Goal: Check status: Check status

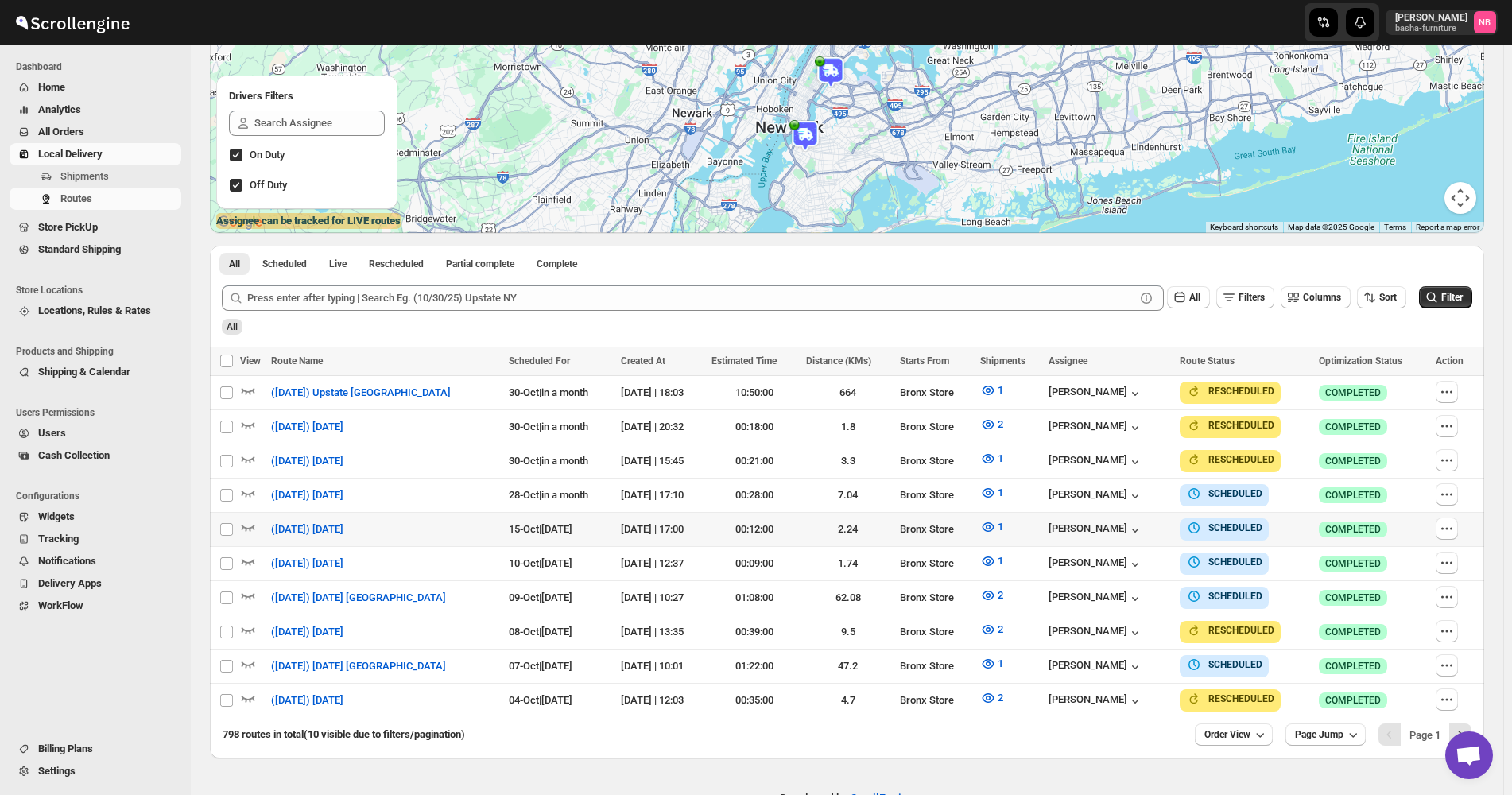
scroll to position [238, 0]
click at [1262, 727] on icon "button" at bounding box center [1260, 735] width 16 height 16
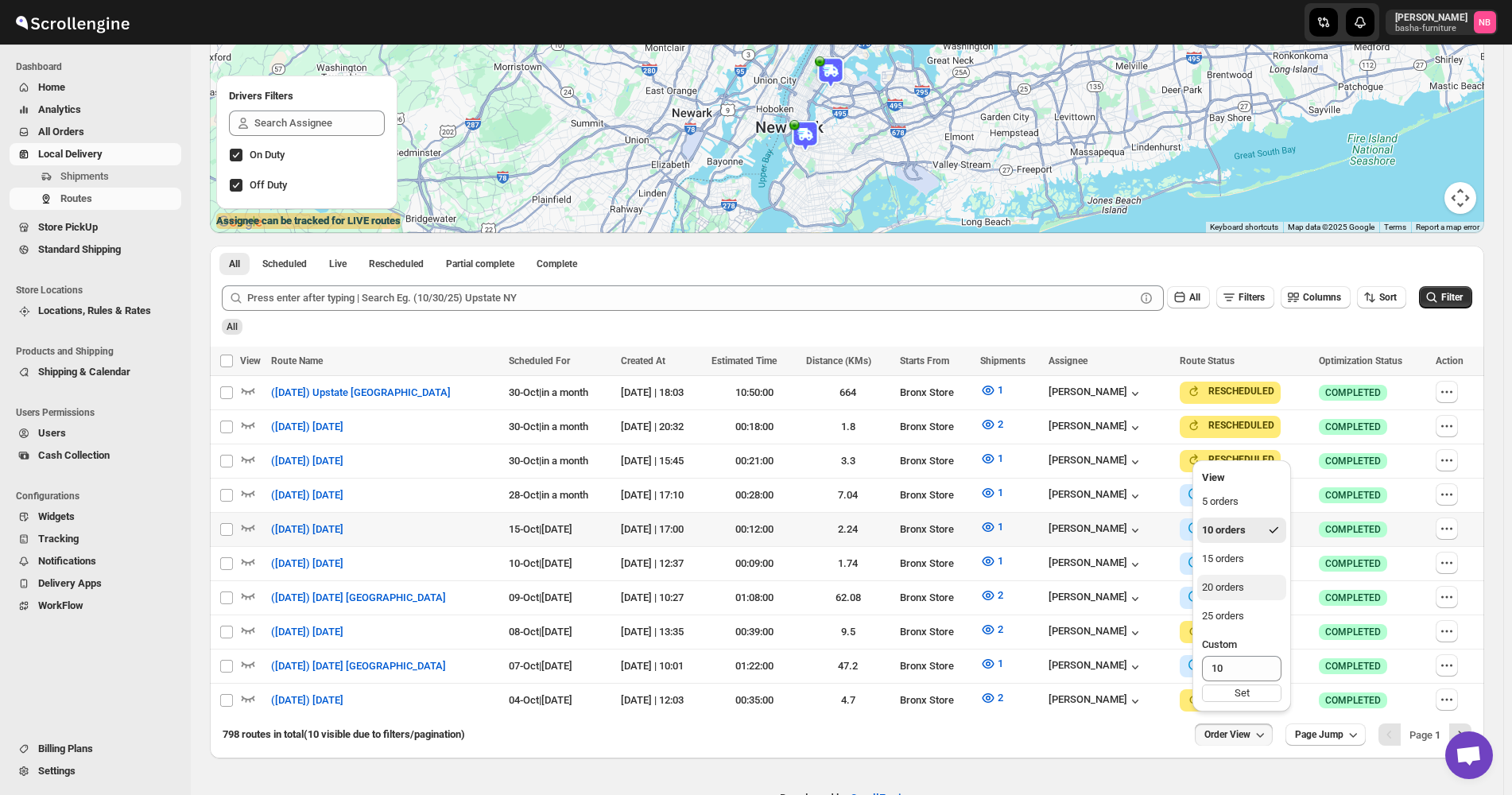
click at [1236, 584] on div "20 orders" at bounding box center [1223, 587] width 42 height 16
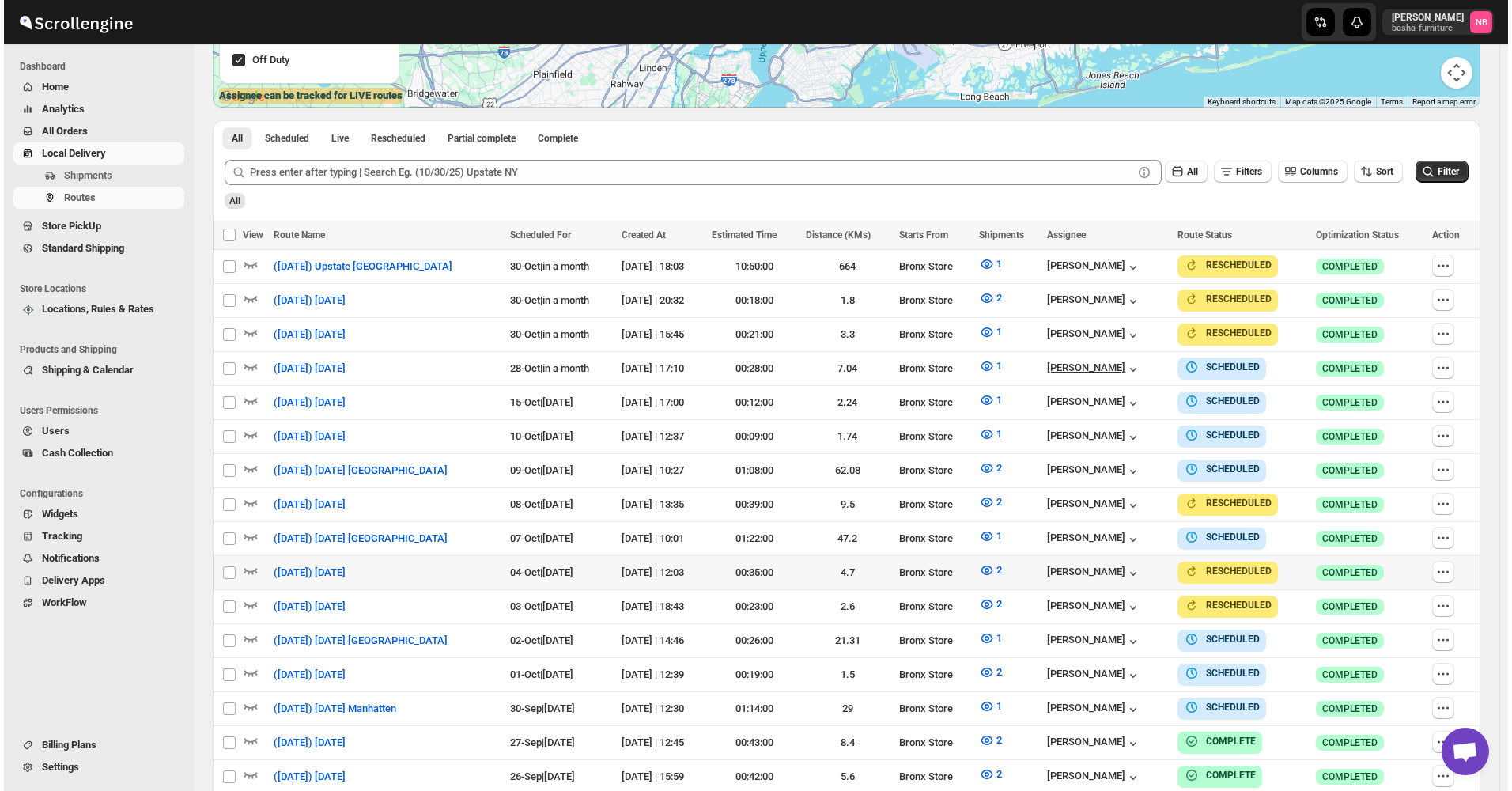
scroll to position [395, 0]
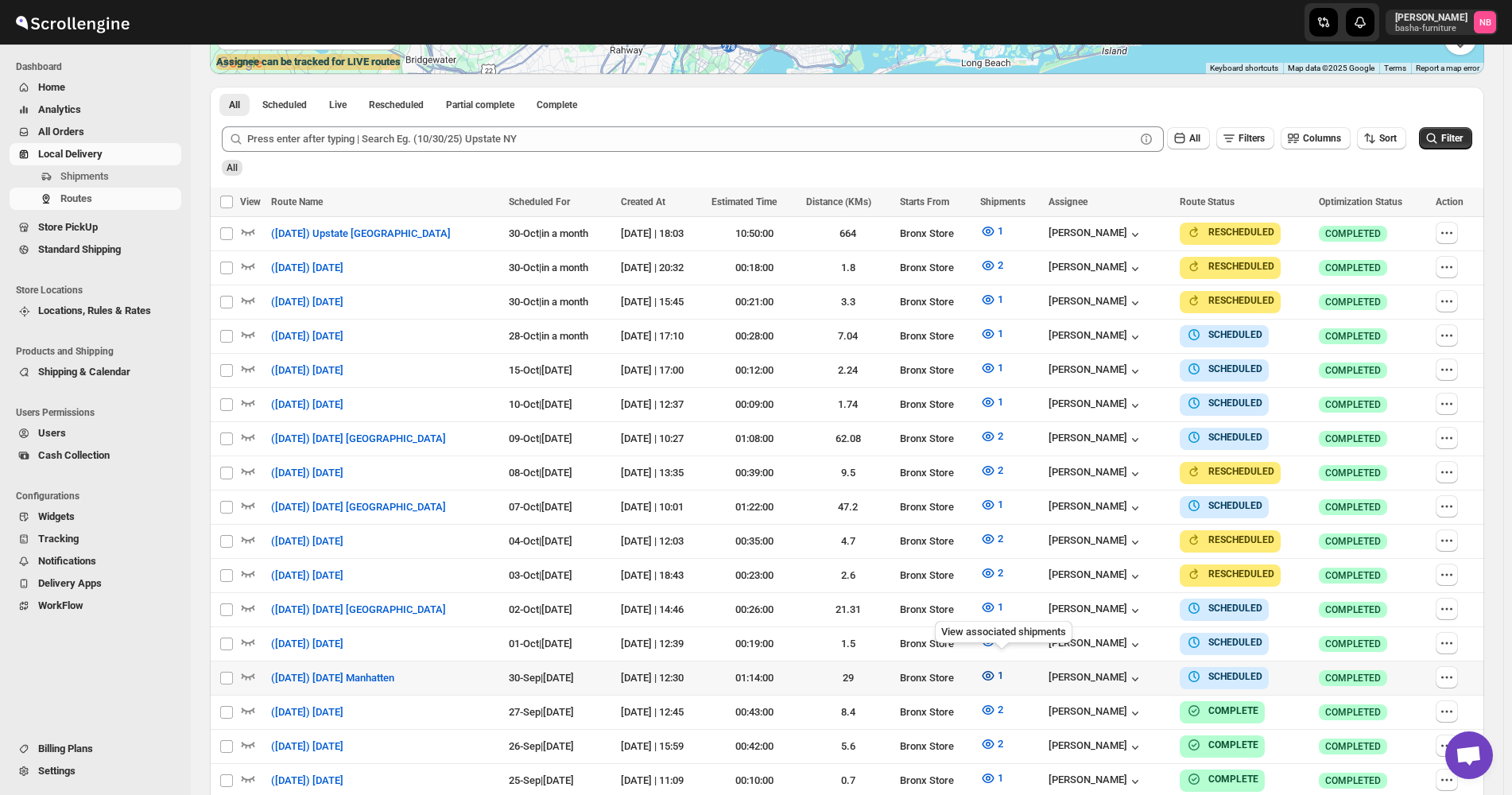
click at [996, 671] on icon "button" at bounding box center [988, 675] width 16 height 16
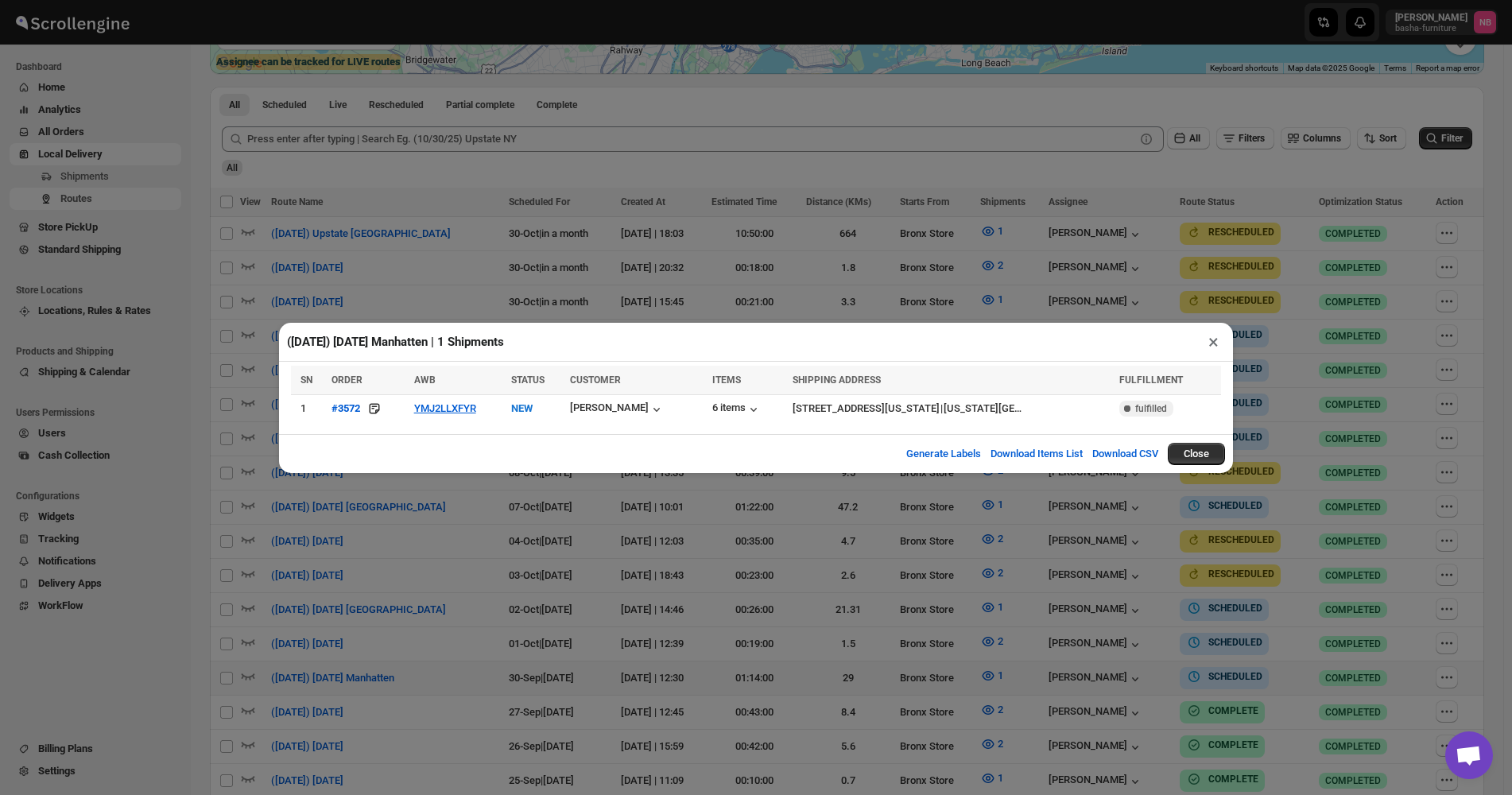
click at [736, 583] on div "([DATE]) [DATE] Manhatten | 1 Shipments × SN ORDER AWB STATUS CUSTOMER ITEMS SH…" at bounding box center [756, 397] width 1512 height 795
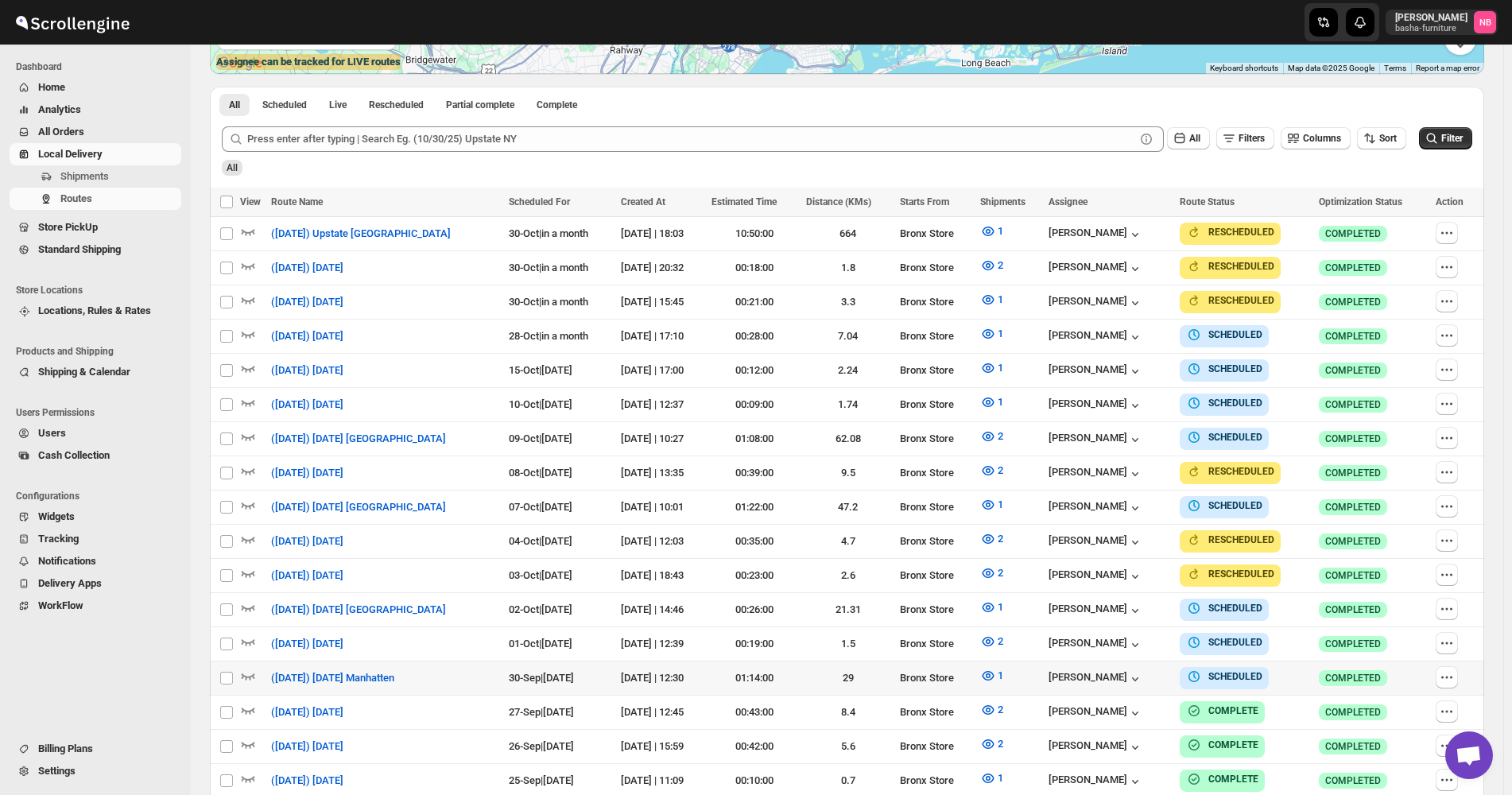
click at [1448, 133] on button "Filter" at bounding box center [1446, 138] width 54 height 22
click at [996, 668] on icon "button" at bounding box center [988, 675] width 16 height 16
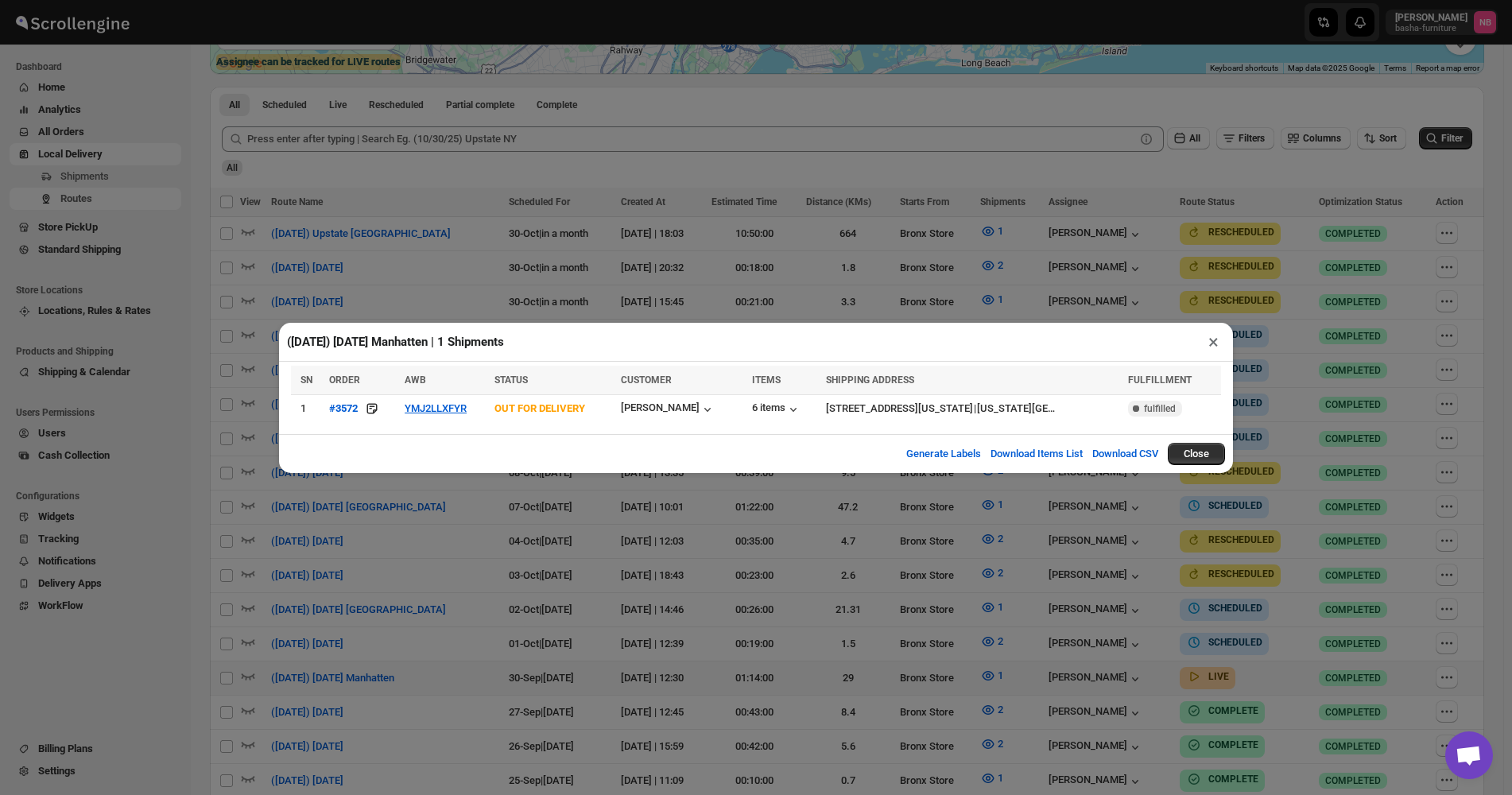
click at [889, 552] on div "([DATE]) [DATE] Manhatten | 1 Shipments × SN ORDER AWB STATUS CUSTOMER ITEMS SH…" at bounding box center [756, 397] width 1512 height 795
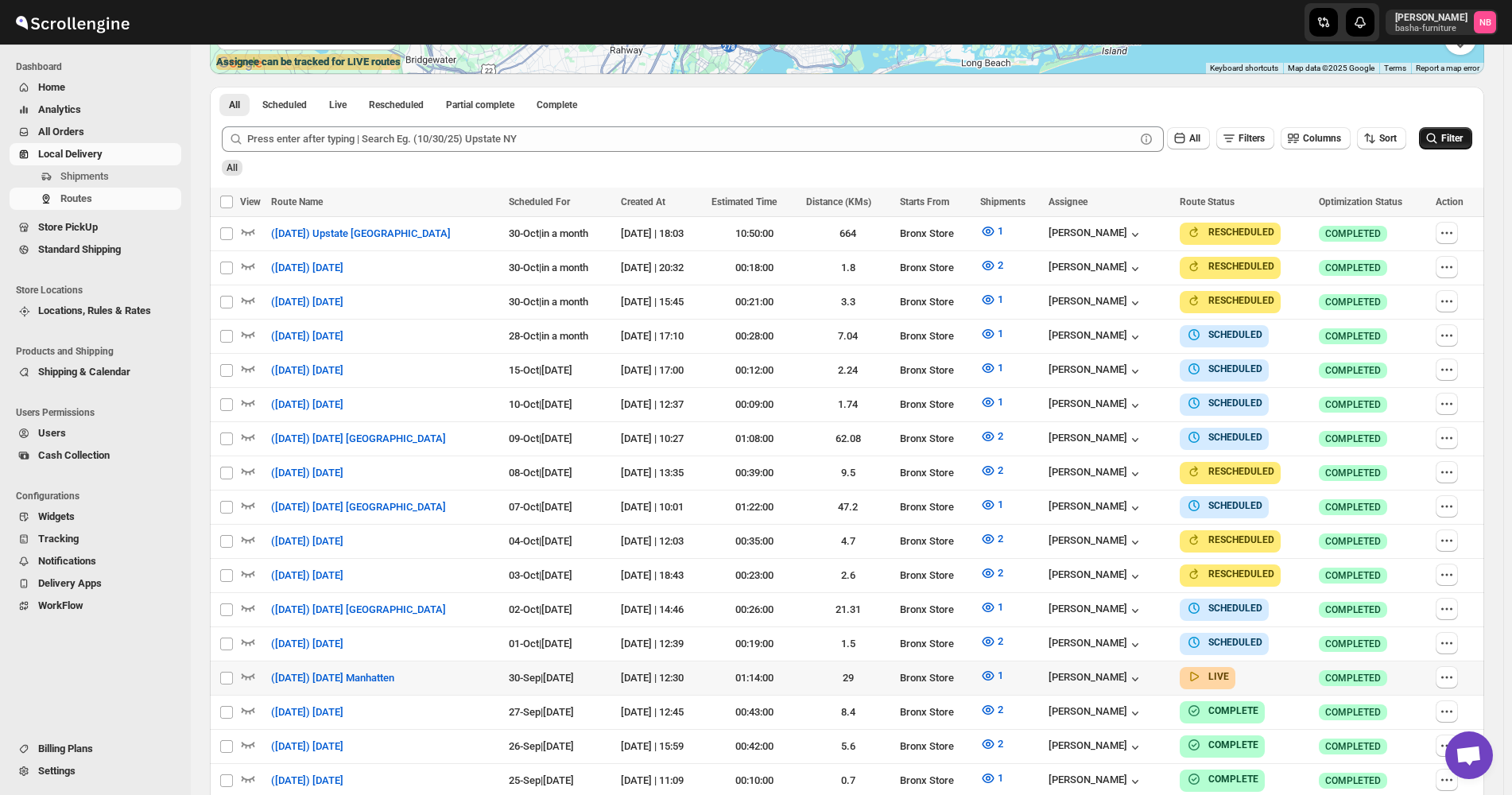
click at [1439, 146] on icon "submit" at bounding box center [1432, 138] width 16 height 16
click at [996, 667] on icon "button" at bounding box center [988, 675] width 16 height 16
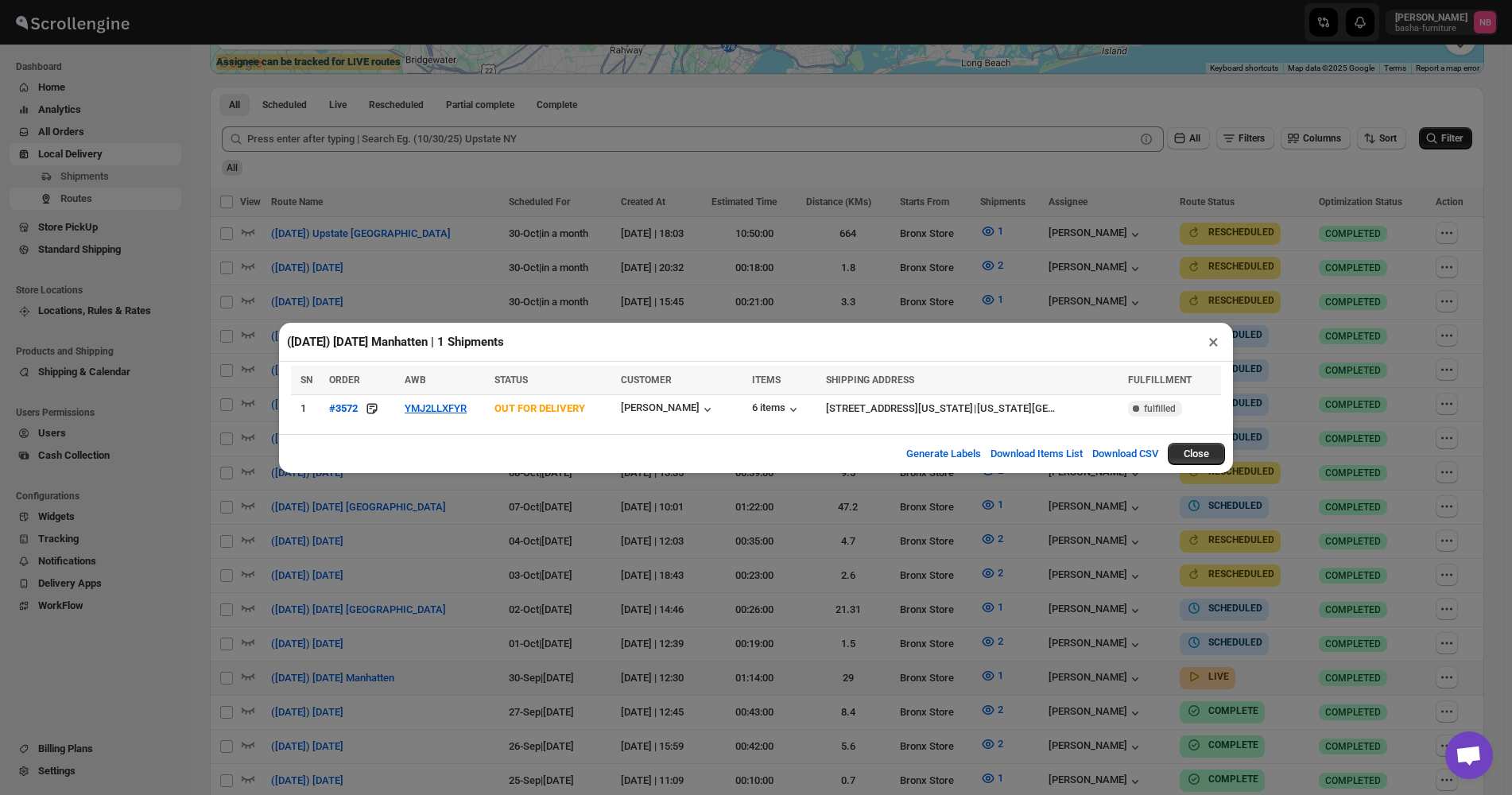
click at [1055, 577] on div "([DATE]) [DATE] Manhatten | 1 Shipments × SN ORDER AWB STATUS CUSTOMER ITEMS SH…" at bounding box center [756, 397] width 1512 height 795
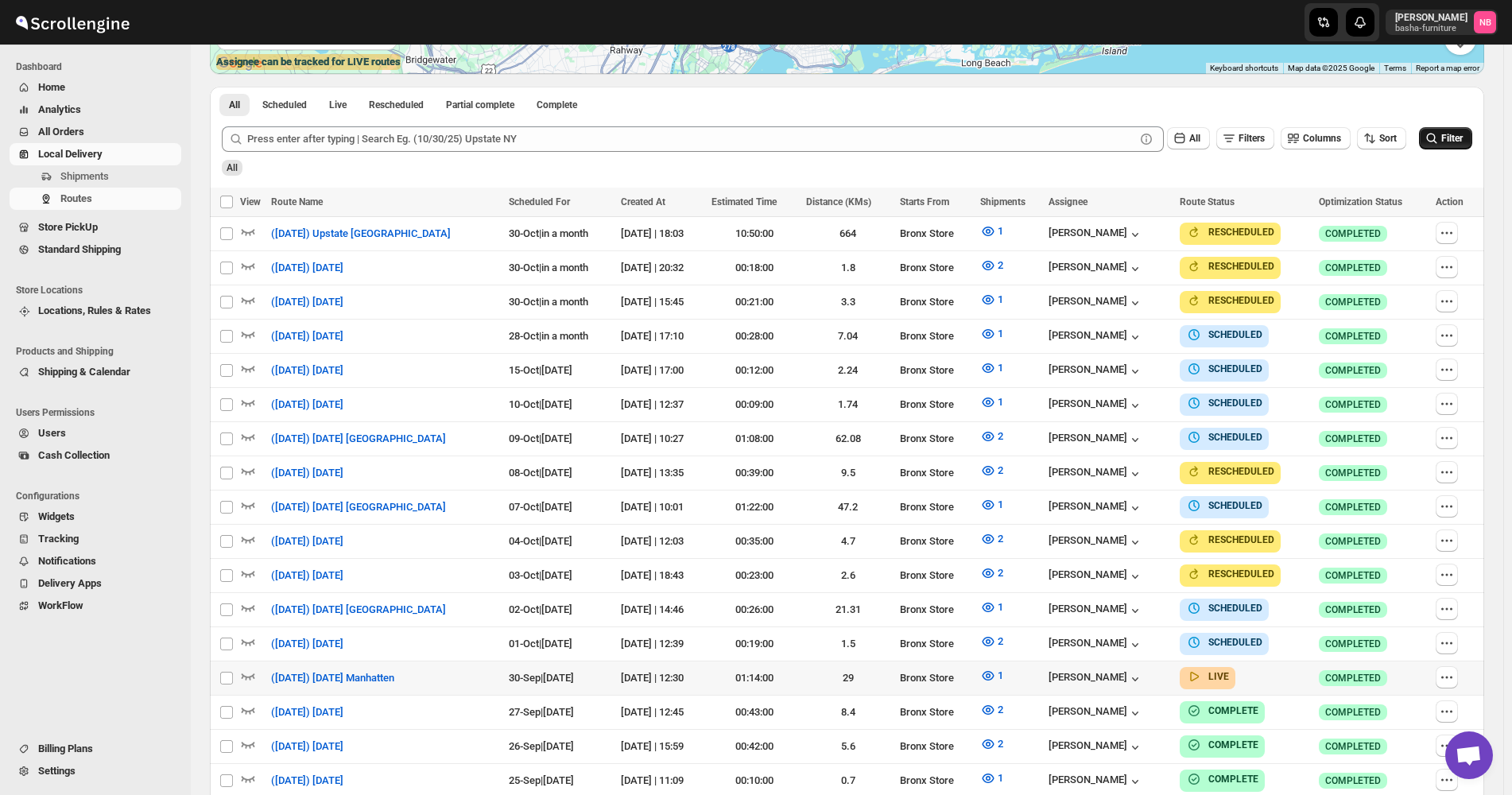
click at [1458, 138] on span "Filter" at bounding box center [1452, 138] width 22 height 11
click at [996, 672] on icon "button" at bounding box center [988, 675] width 16 height 16
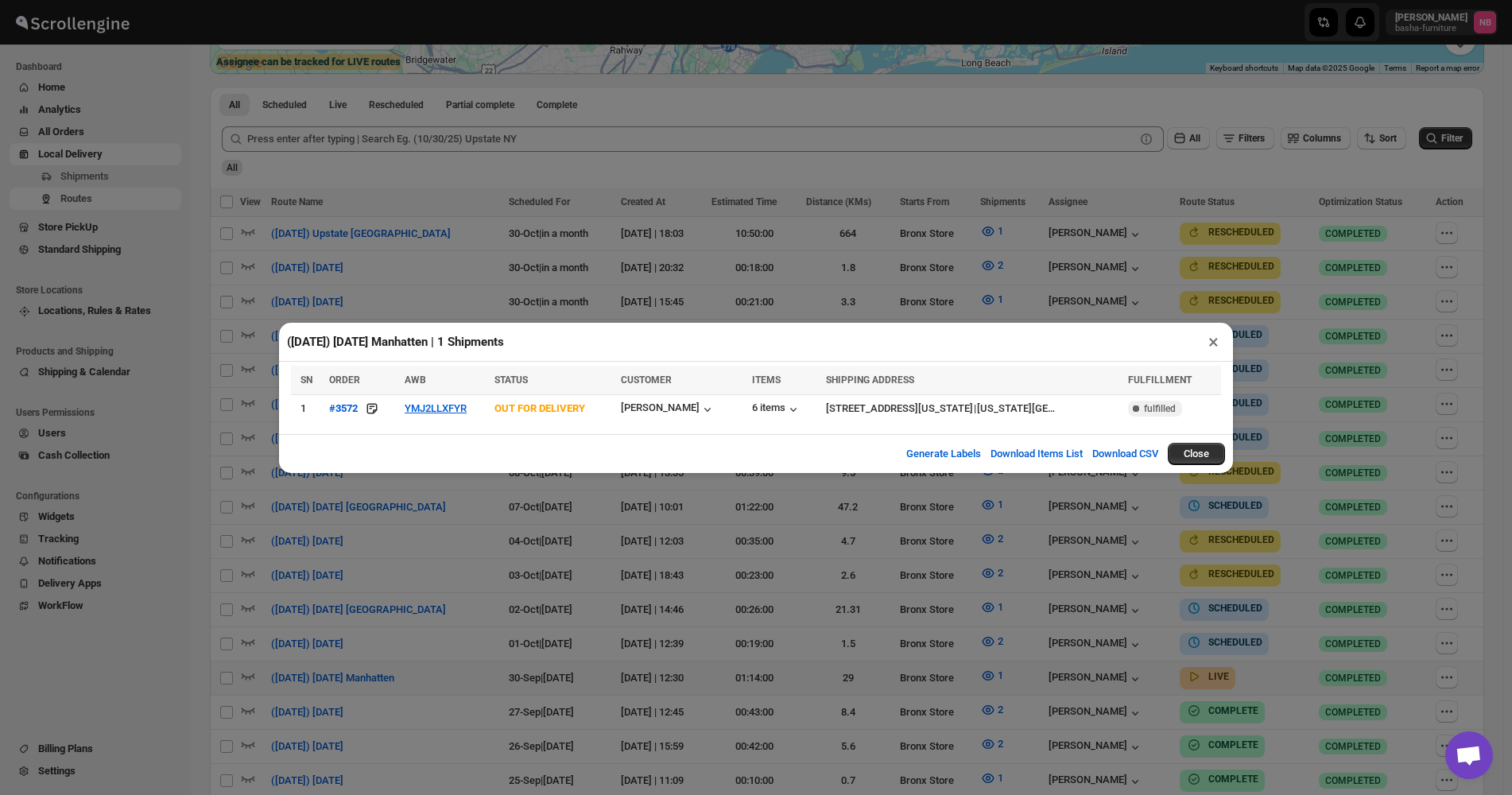
click at [684, 587] on div "([DATE]) [DATE] Manhatten | 1 Shipments × SN ORDER AWB STATUS CUSTOMER ITEMS SH…" at bounding box center [756, 397] width 1512 height 795
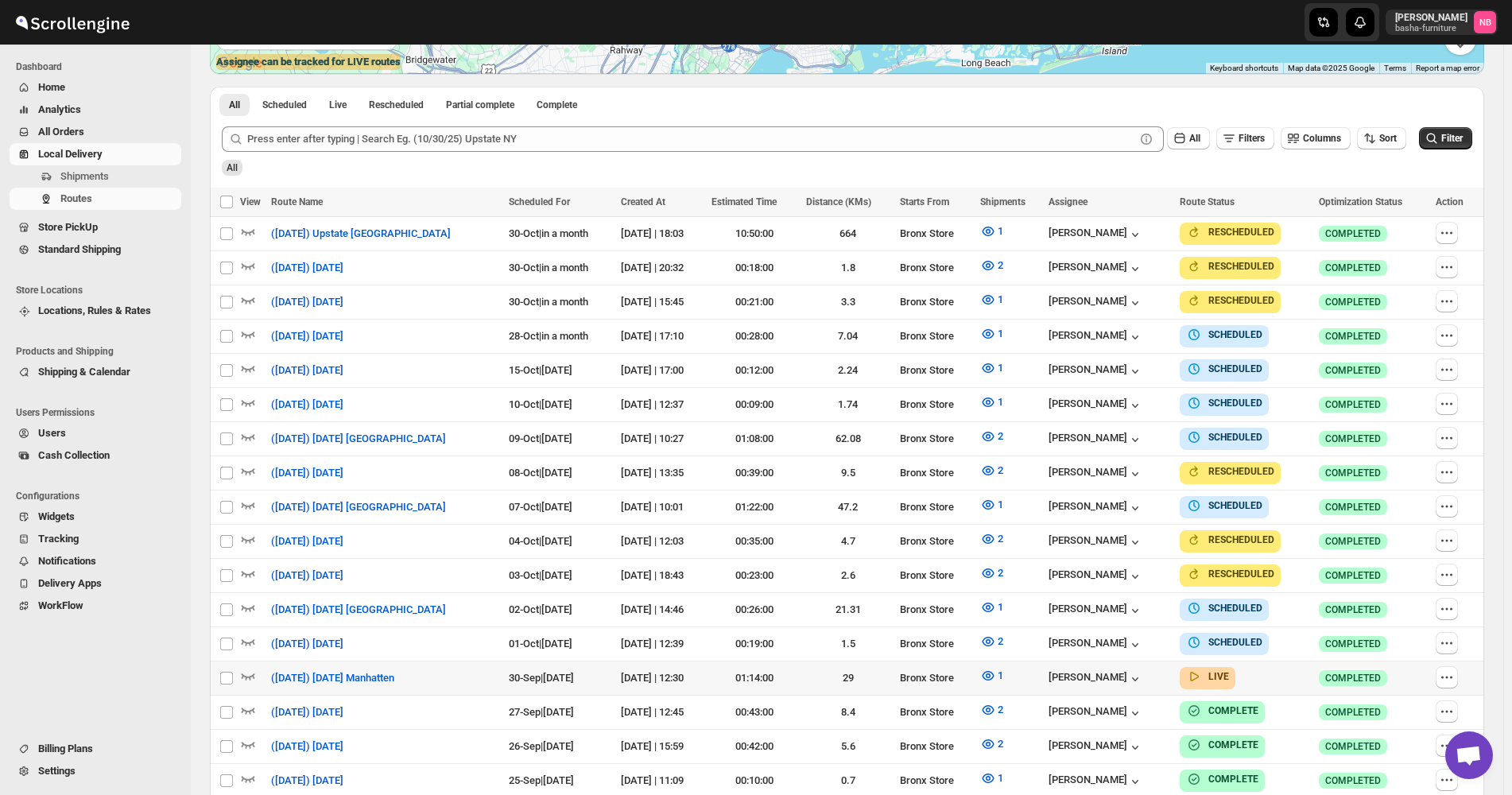
click at [1187, 175] on div "All" at bounding box center [845, 161] width 1254 height 27
click at [1472, 137] on button "Filter" at bounding box center [1446, 138] width 54 height 22
click at [1465, 147] on button "Filter" at bounding box center [1446, 138] width 54 height 22
click at [1003, 671] on span "1" at bounding box center [1000, 675] width 5 height 12
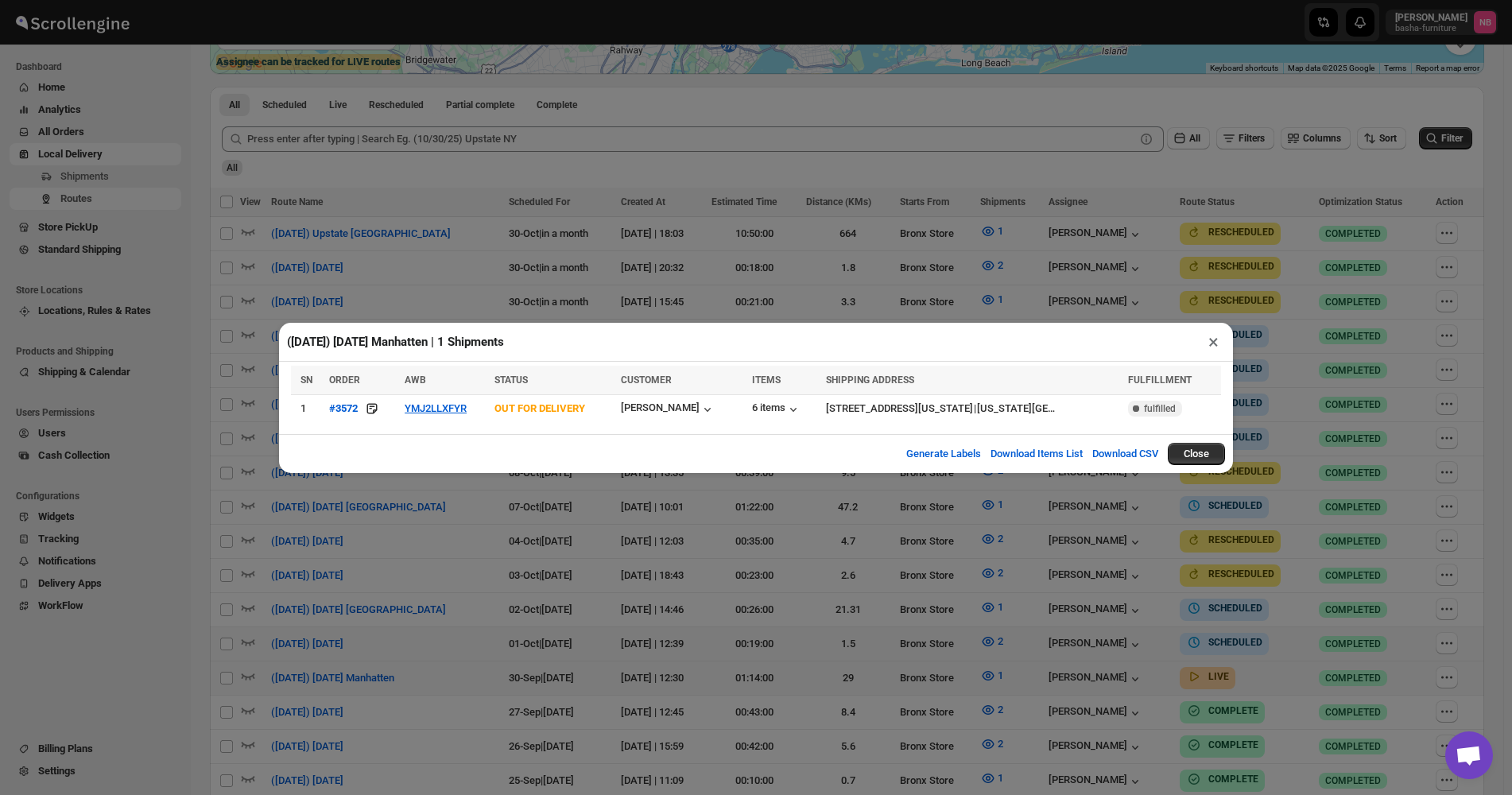
click at [1048, 618] on div "([DATE]) [DATE] Manhatten | 1 Shipments × SN ORDER AWB STATUS CUSTOMER ITEMS SH…" at bounding box center [756, 397] width 1512 height 795
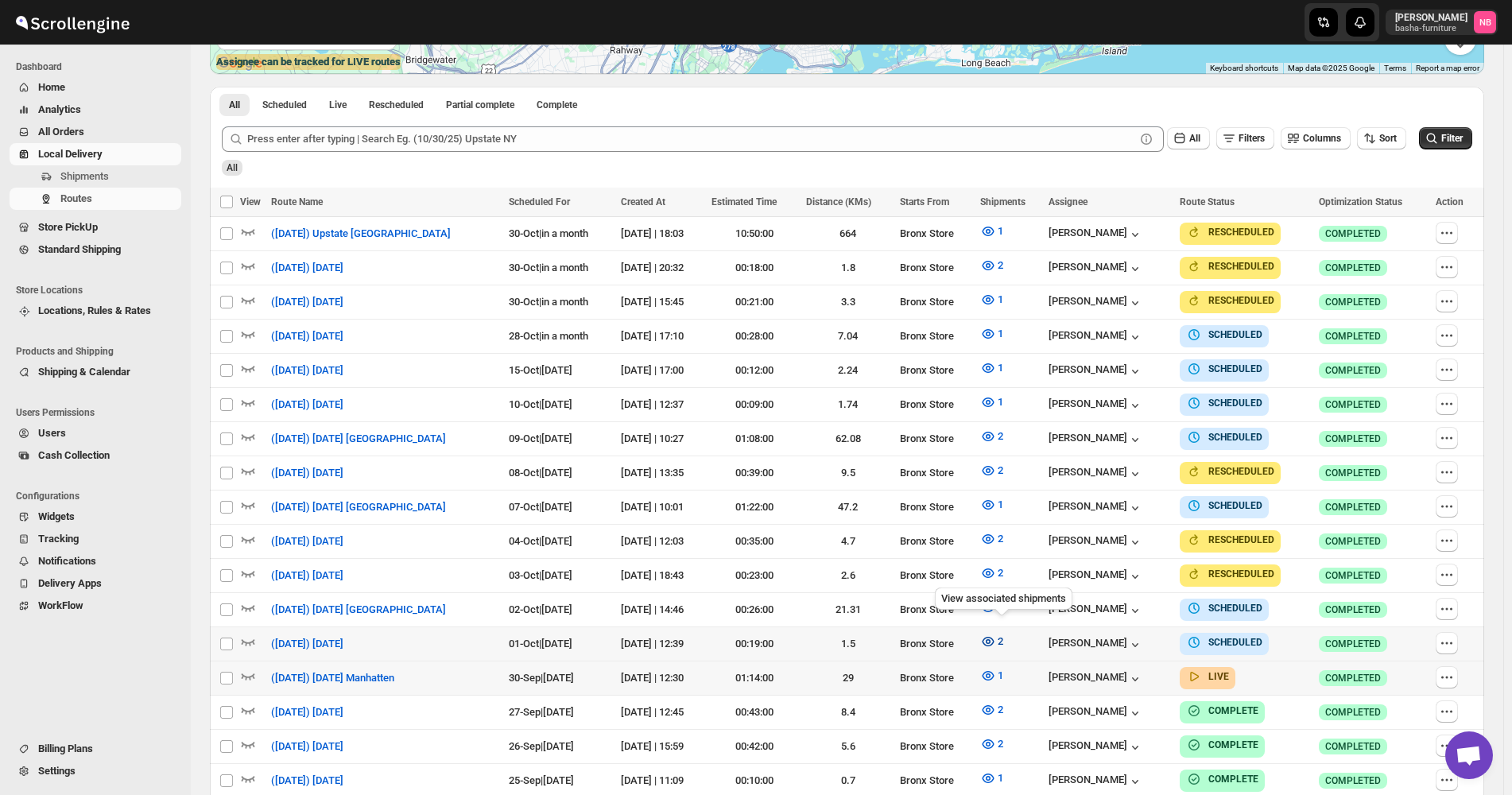
click at [1003, 637] on span "2" at bounding box center [1000, 641] width 5 height 12
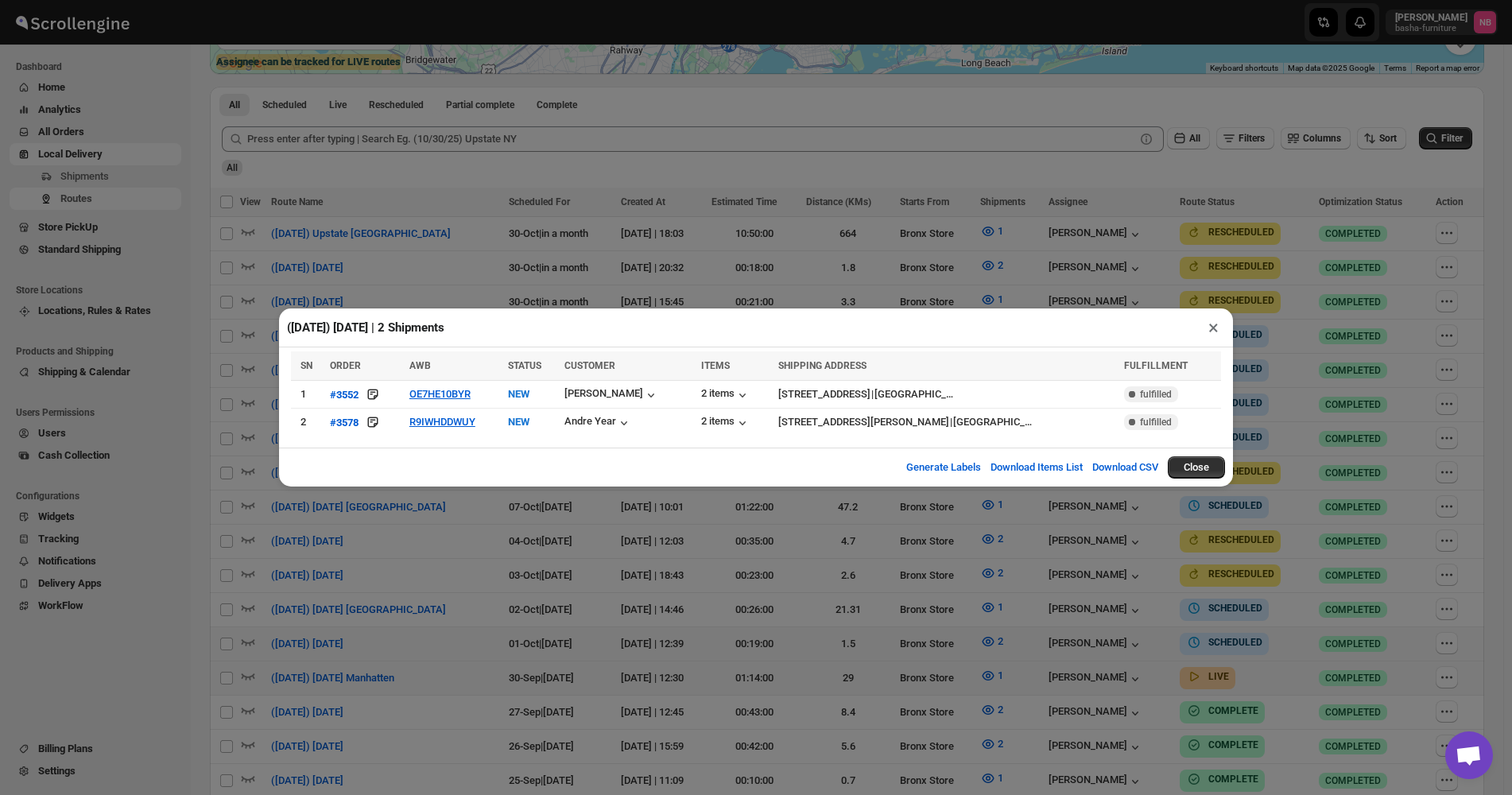
click at [760, 575] on div "([DATE]) [DATE] | 2 Shipments × SN ORDER AWB STATUS CUSTOMER ITEMS SHIPPING ADD…" at bounding box center [756, 397] width 1512 height 795
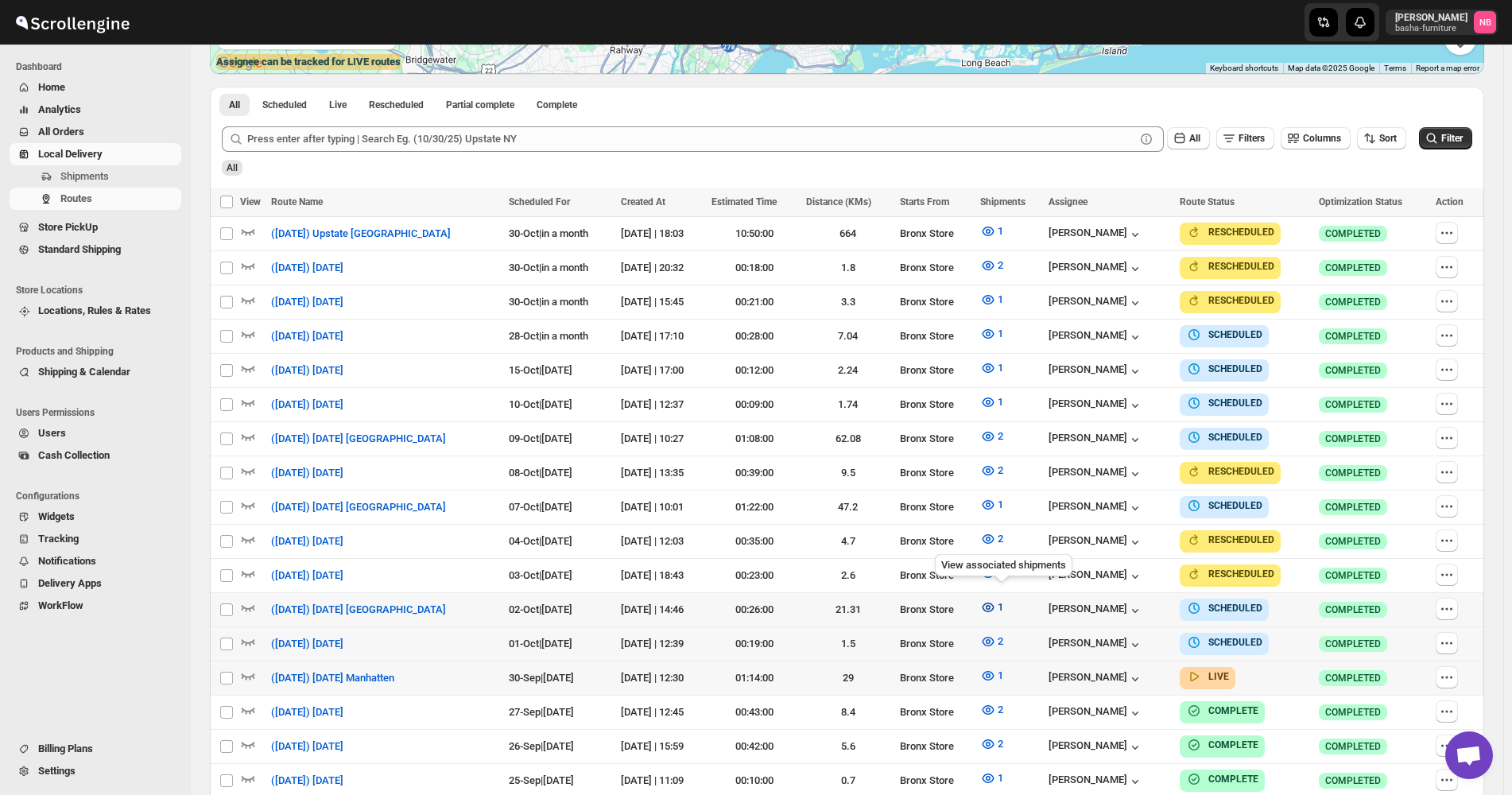
click at [996, 601] on icon "button" at bounding box center [988, 607] width 16 height 16
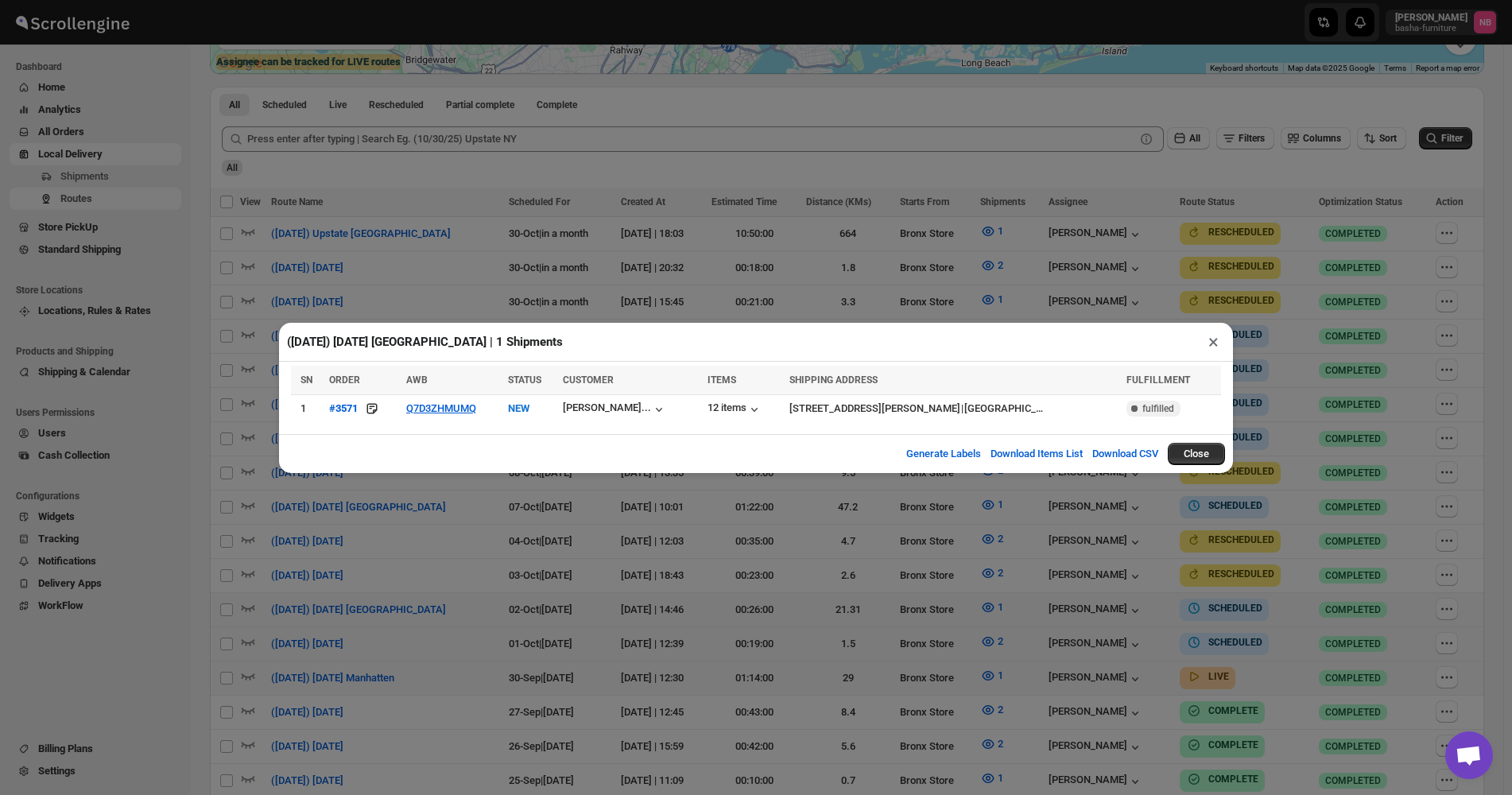
click at [728, 547] on div "([DATE]) [DATE] [GEOGRAPHIC_DATA] | 1 Shipments × SN ORDER AWB STATUS CUSTOMER …" at bounding box center [756, 397] width 1512 height 795
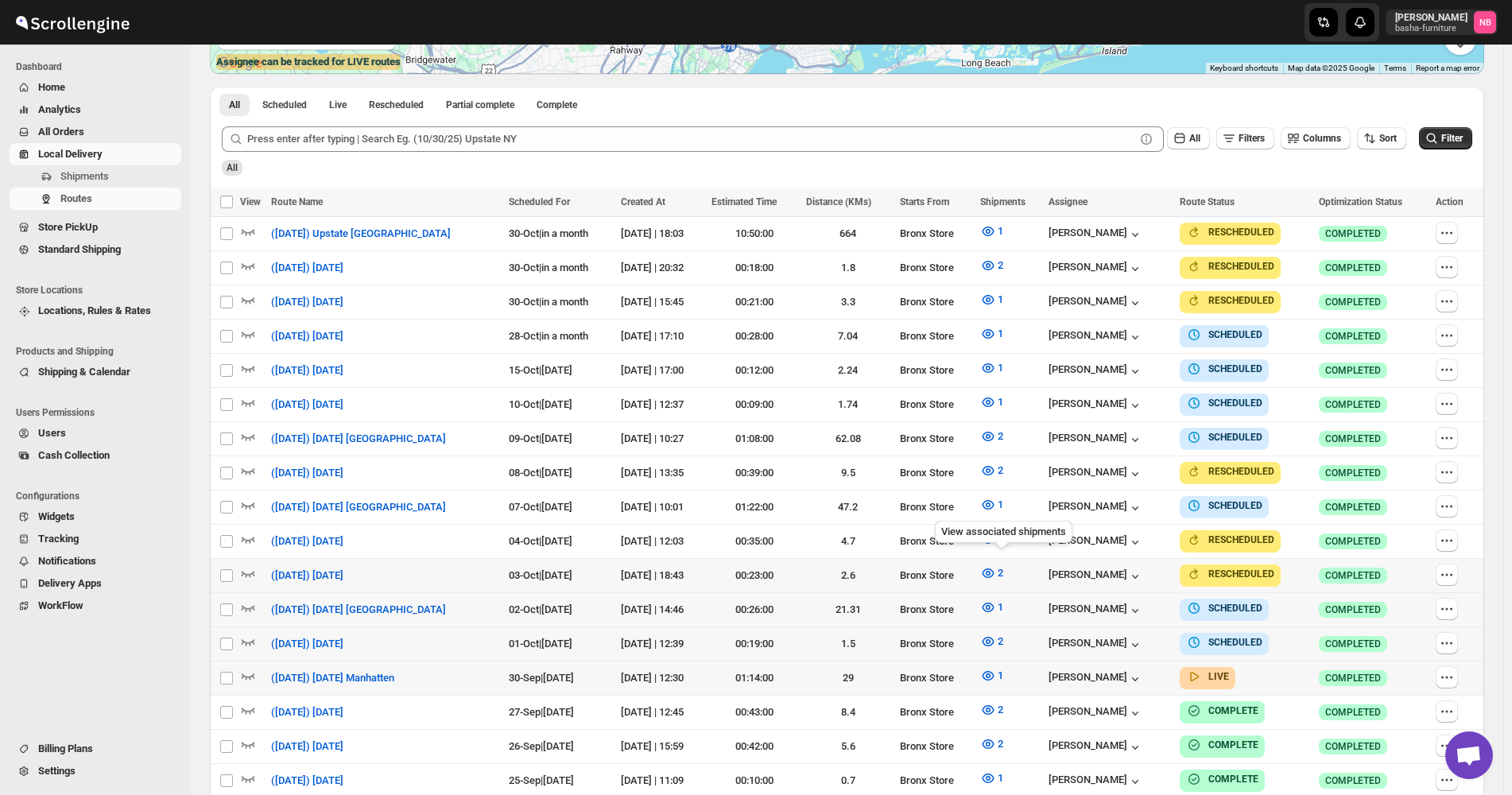
click at [1025, 565] on div "2" at bounding box center [1009, 576] width 60 height 21
click at [1003, 566] on span "2" at bounding box center [1000, 572] width 5 height 12
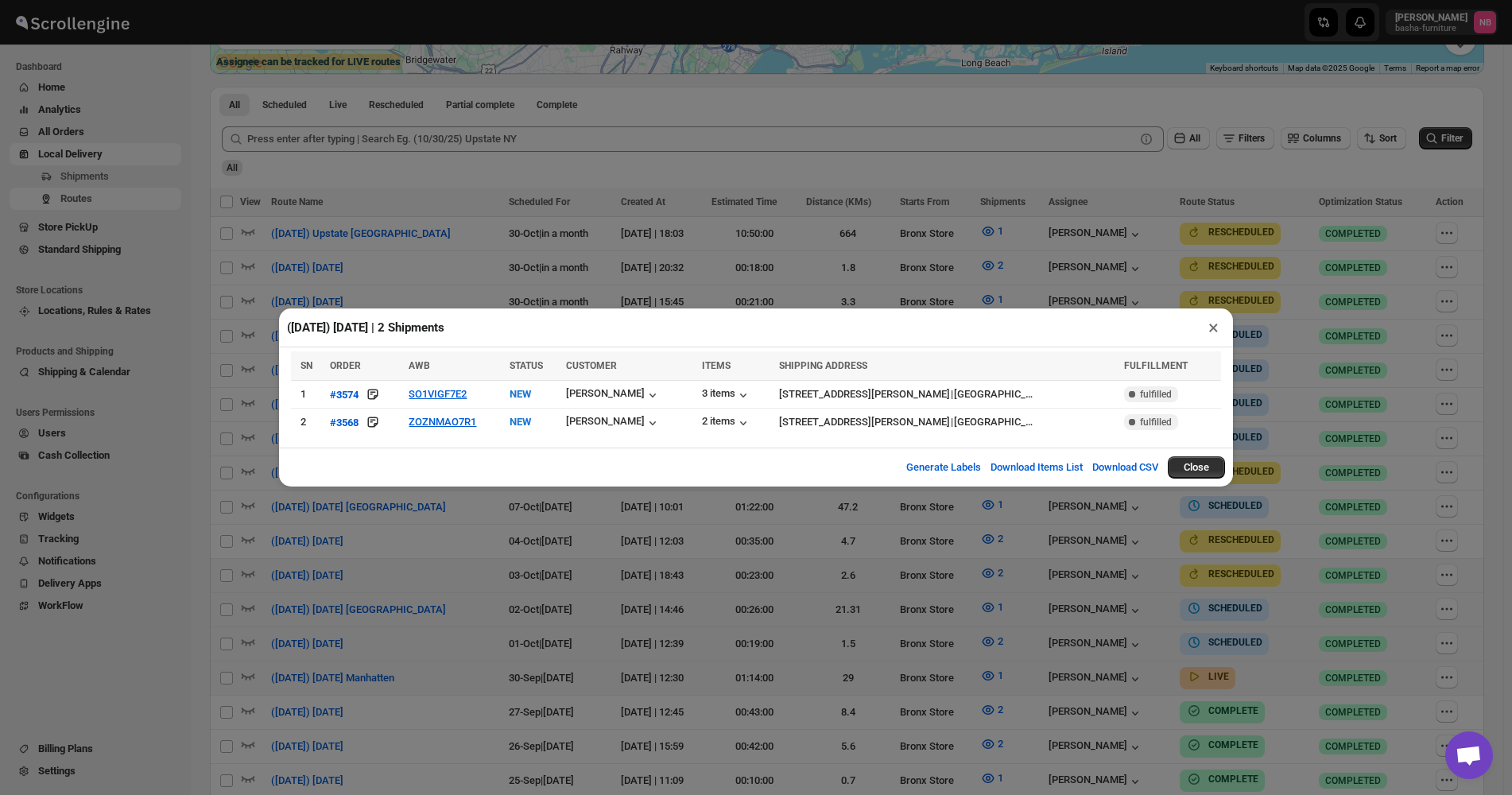
drag, startPoint x: 816, startPoint y: 592, endPoint x: 957, endPoint y: 546, distance: 148.3
click at [827, 590] on div "([DATE]) [DATE] | 2 Shipments × SN ORDER AWB STATUS CUSTOMER ITEMS SHIPPING ADD…" at bounding box center [756, 397] width 1512 height 795
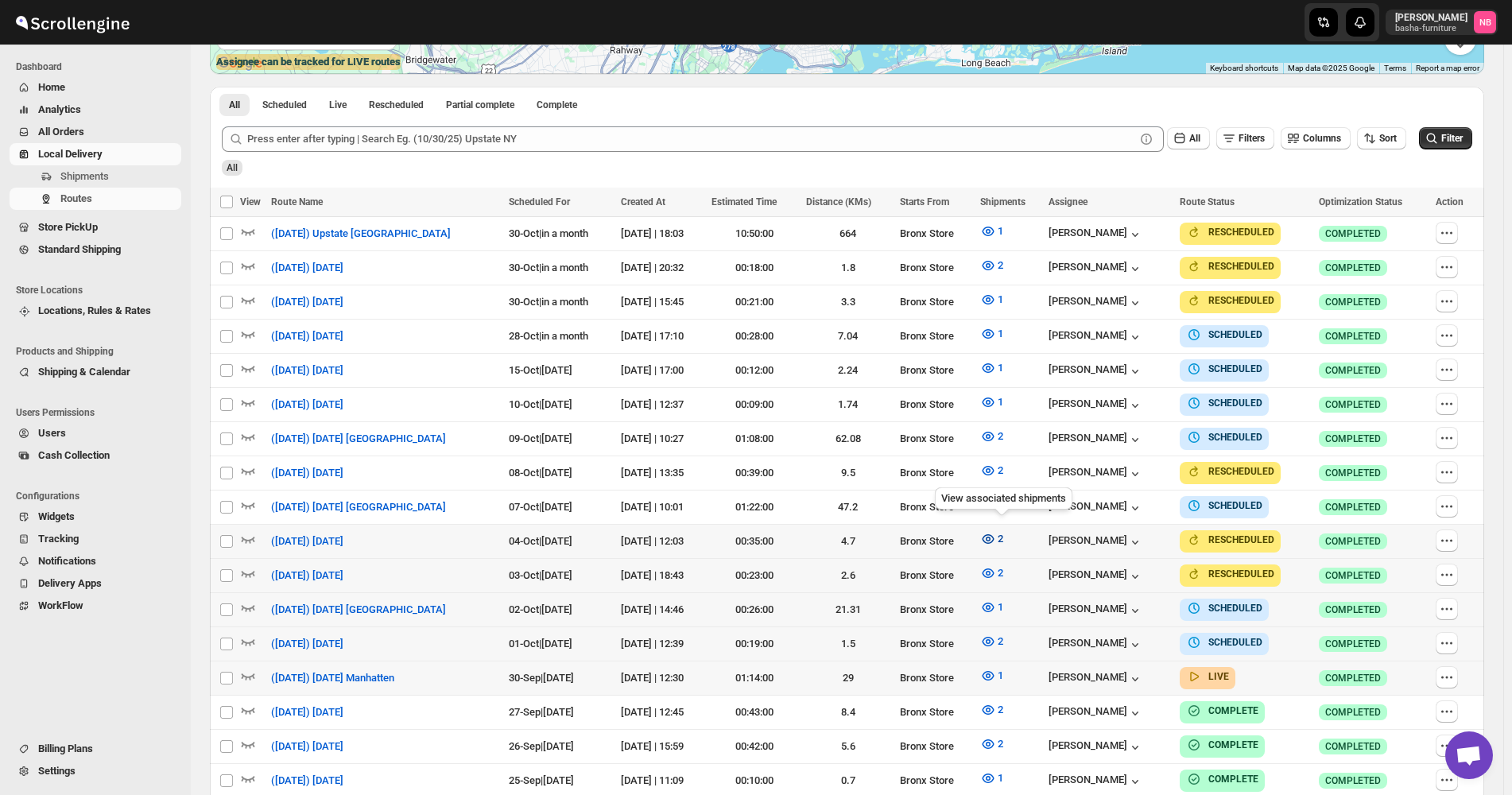
click at [996, 536] on icon "button" at bounding box center [988, 539] width 16 height 16
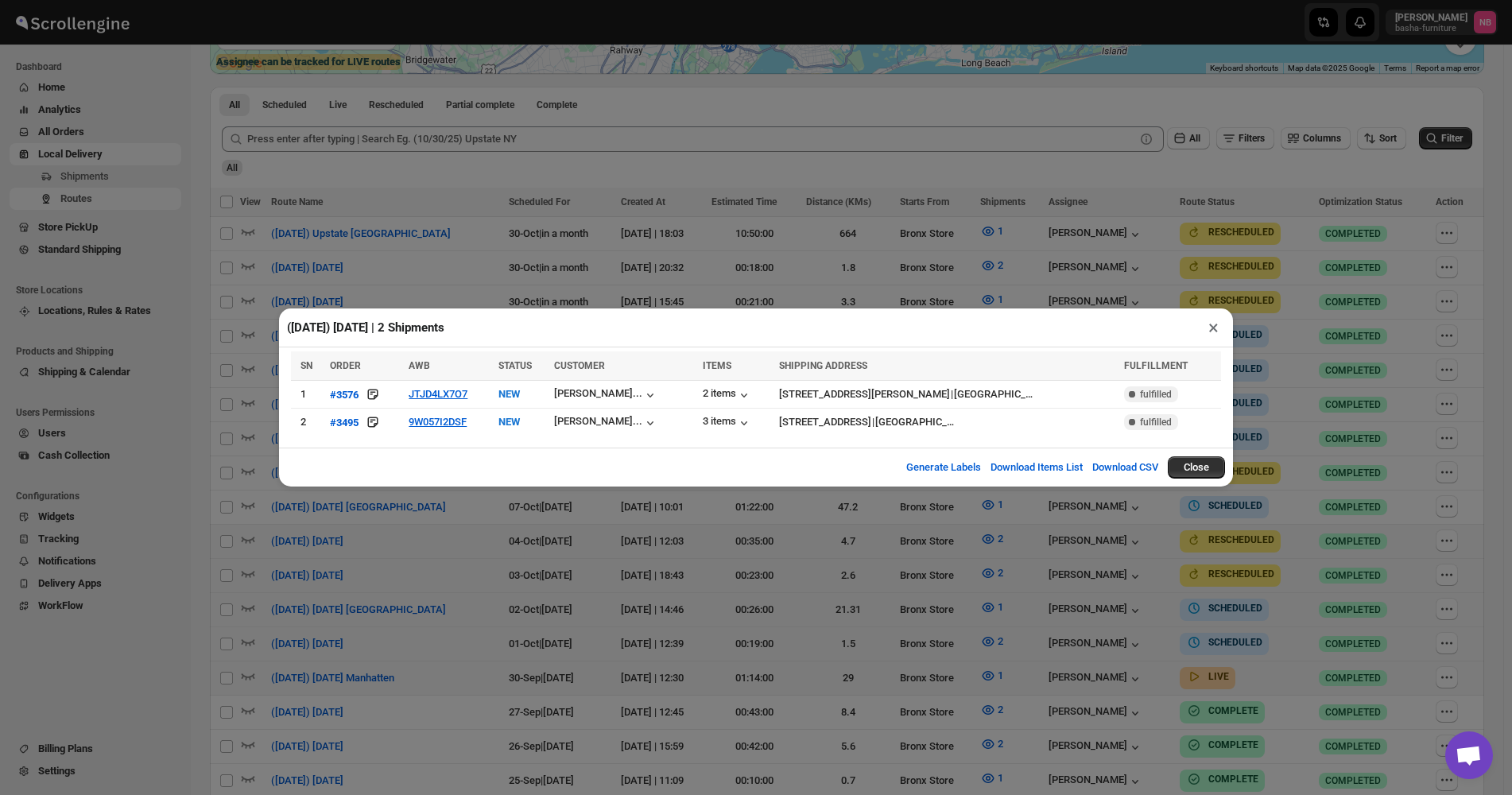
click at [595, 552] on div "([DATE]) [DATE] | 2 Shipments × SN ORDER AWB STATUS CUSTOMER ITEMS SHIPPING ADD…" at bounding box center [756, 397] width 1512 height 795
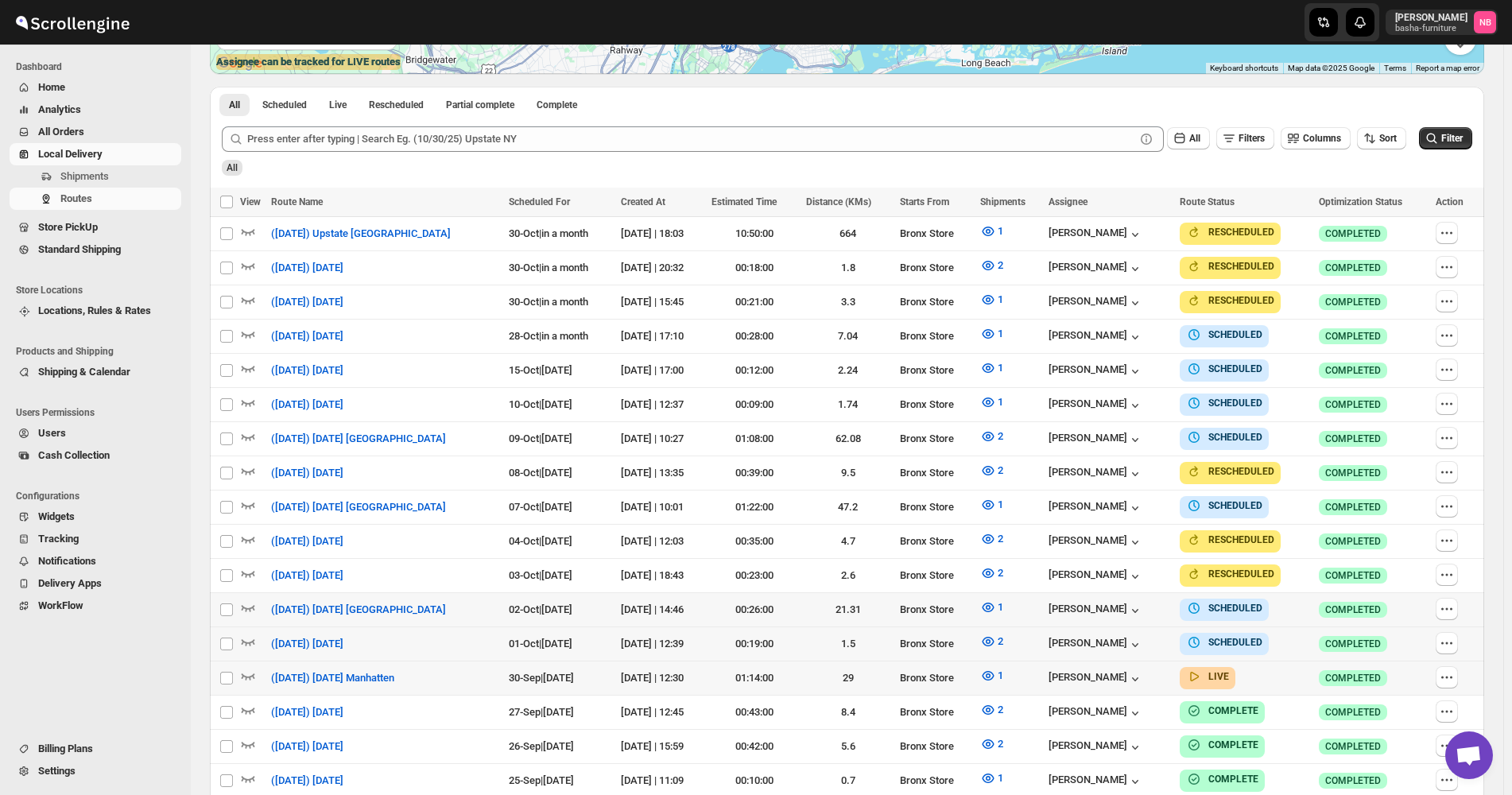
drag, startPoint x: 1441, startPoint y: 133, endPoint x: 1430, endPoint y: 130, distance: 11.4
click at [1439, 133] on icon "submit" at bounding box center [1432, 138] width 16 height 16
click at [1448, 144] on span "Filter" at bounding box center [1452, 138] width 22 height 11
click at [990, 667] on icon "button" at bounding box center [988, 675] width 16 height 16
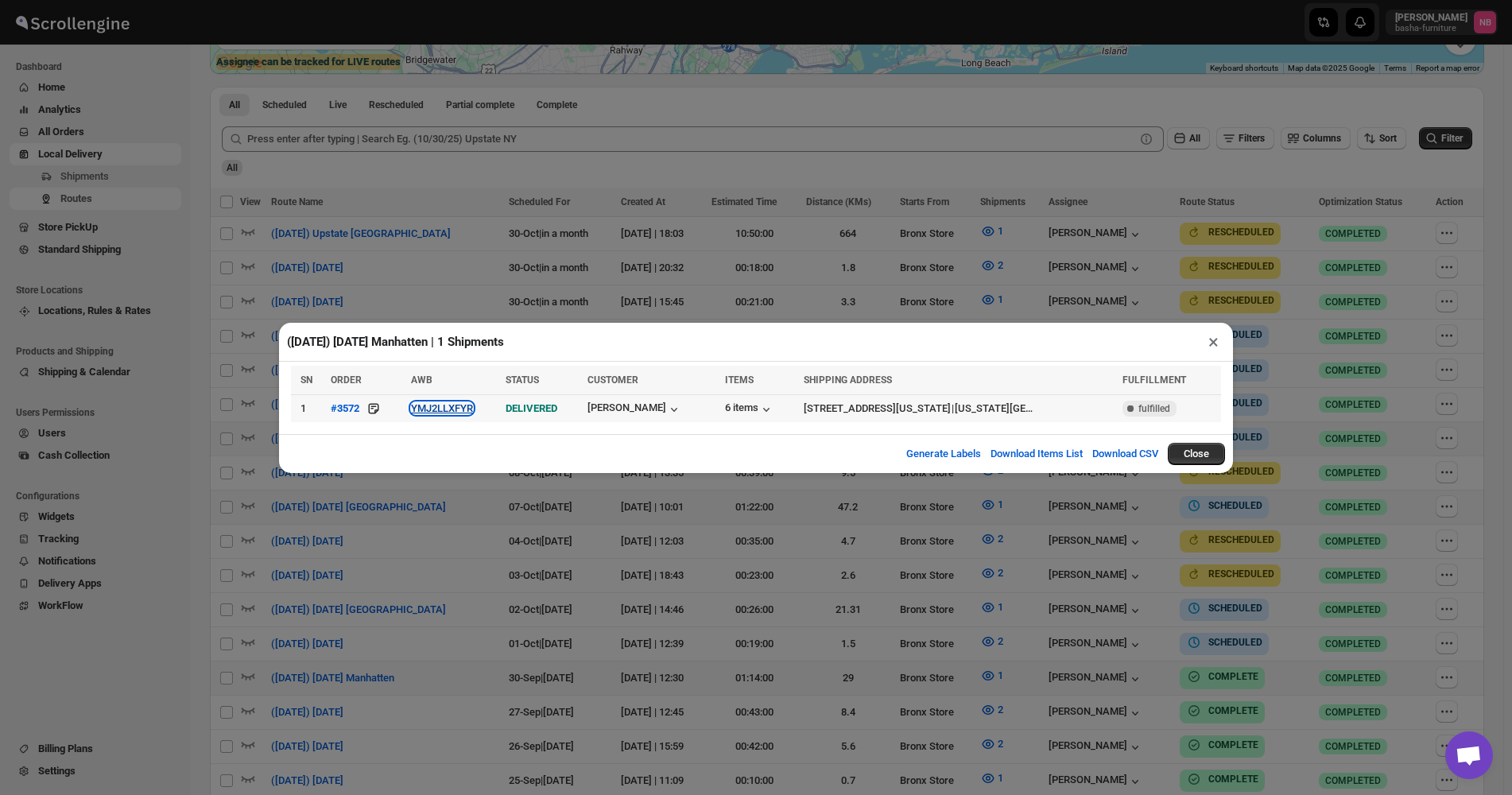
click at [445, 407] on button "YMJ2LLXFYR" at bounding box center [442, 408] width 62 height 12
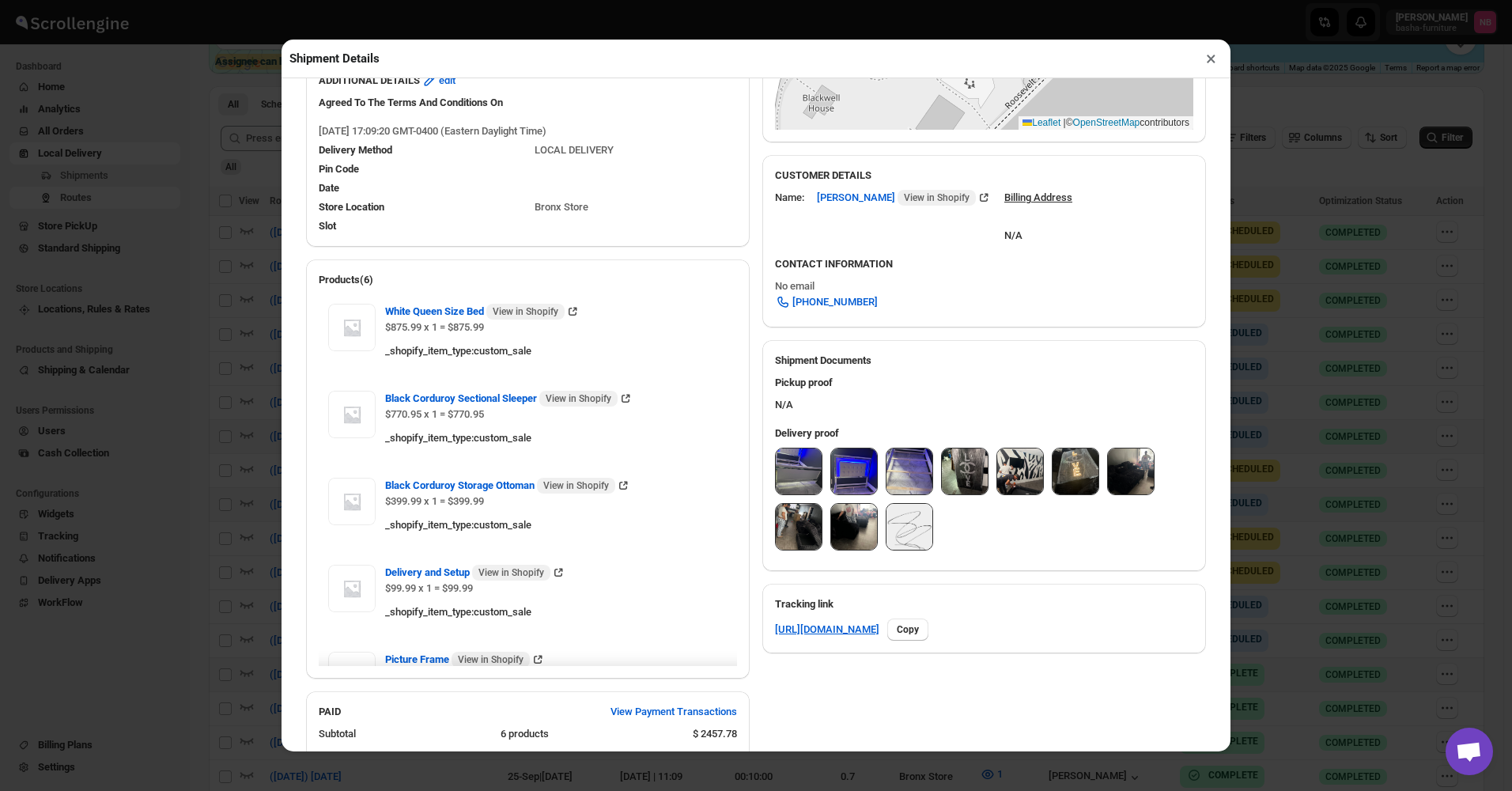
click at [855, 523] on img at bounding box center [854, 526] width 46 height 46
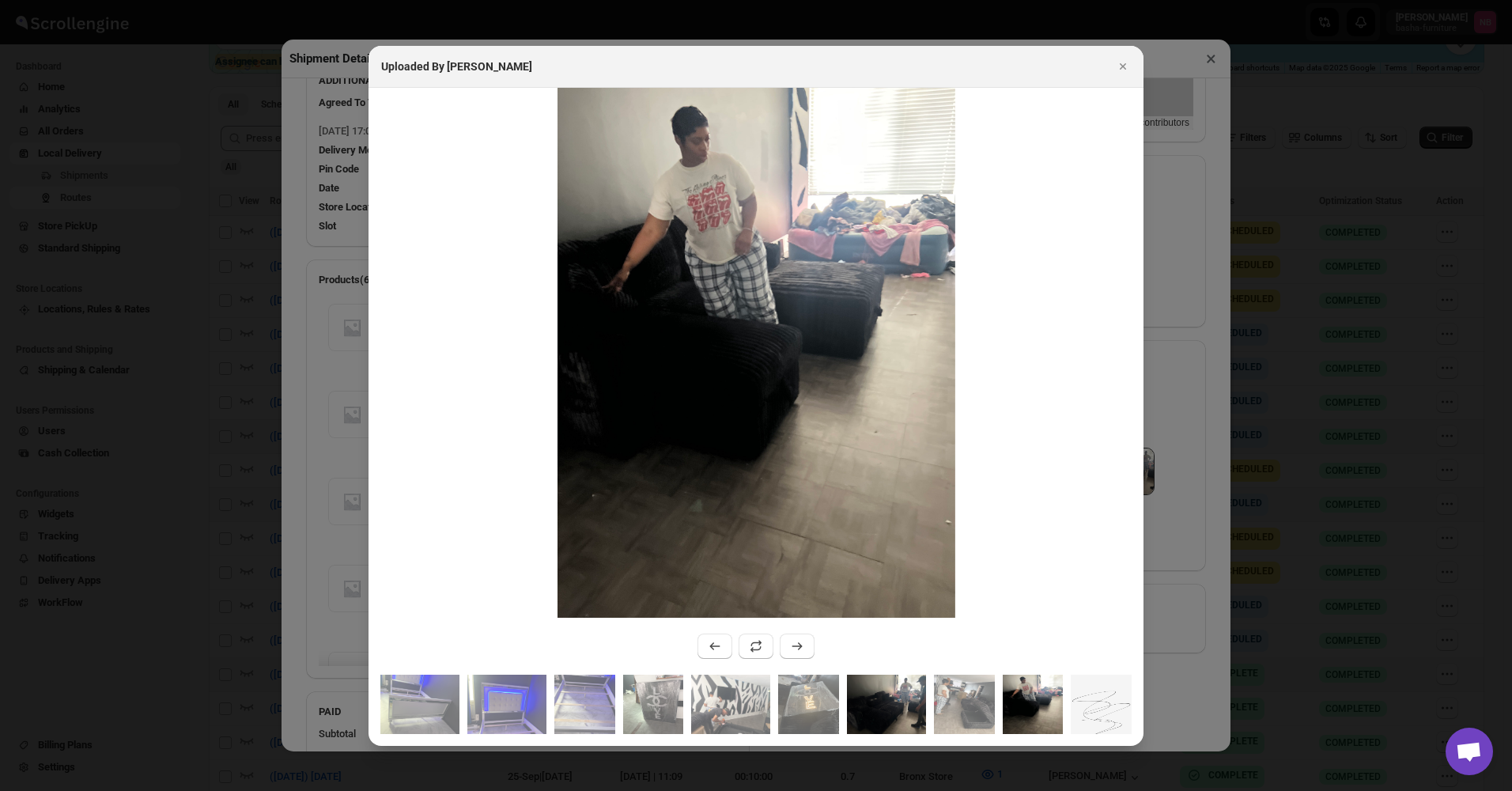
click at [873, 696] on img ":ru99:" at bounding box center [887, 703] width 79 height 59
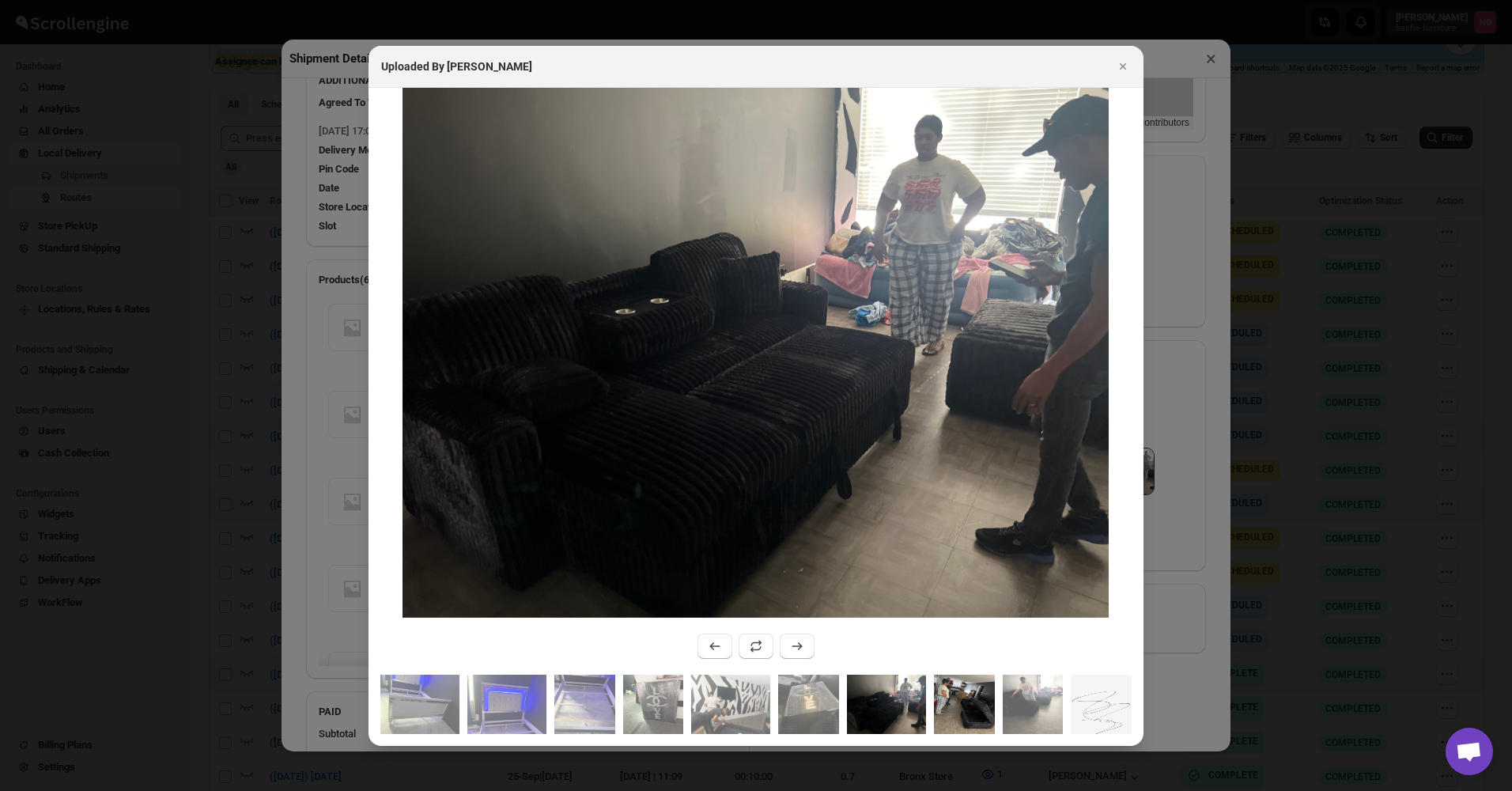
click at [967, 690] on img ":ru99:" at bounding box center [964, 703] width 61 height 59
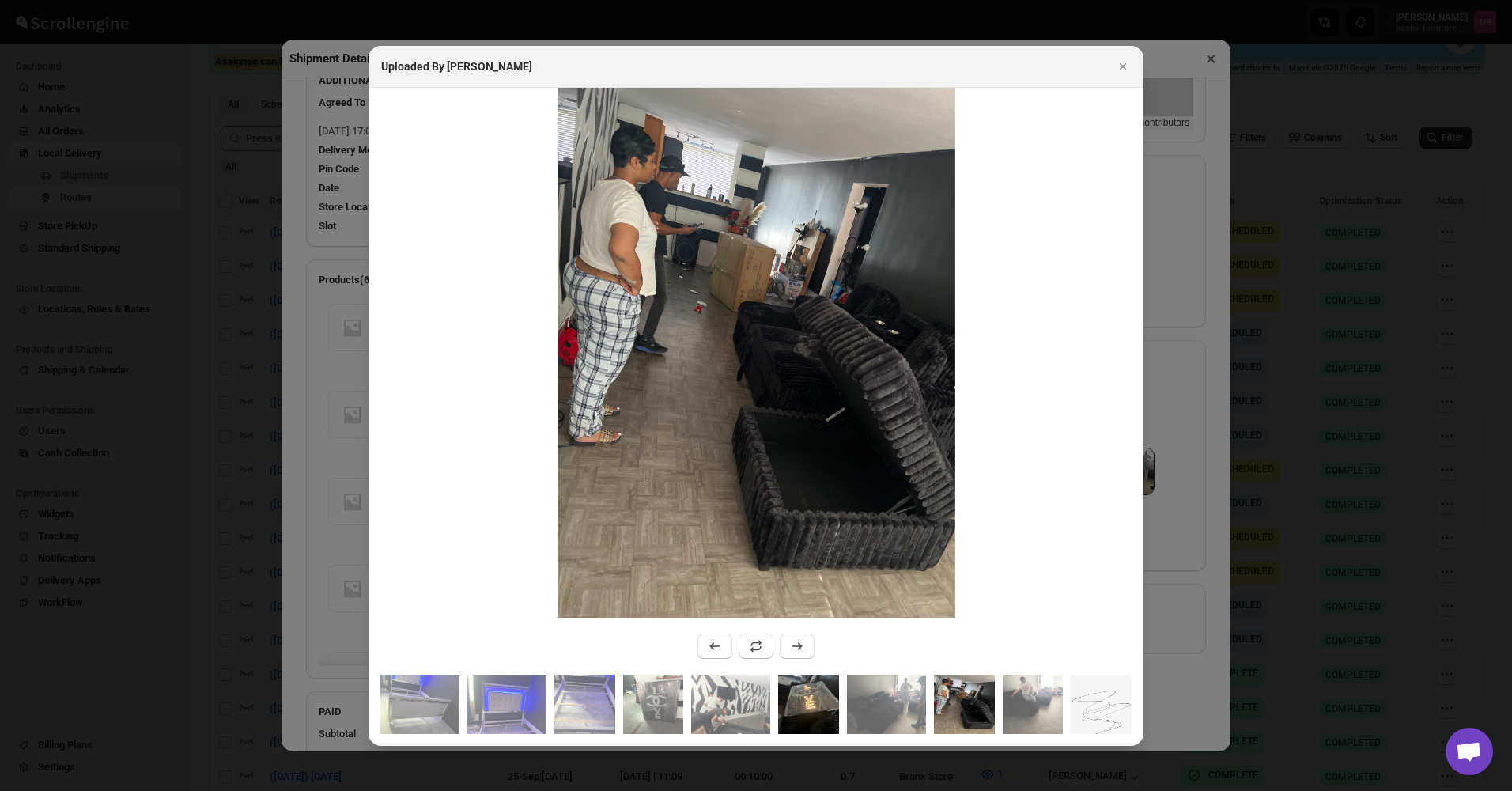
click at [789, 699] on img ":ru99:" at bounding box center [808, 703] width 61 height 59
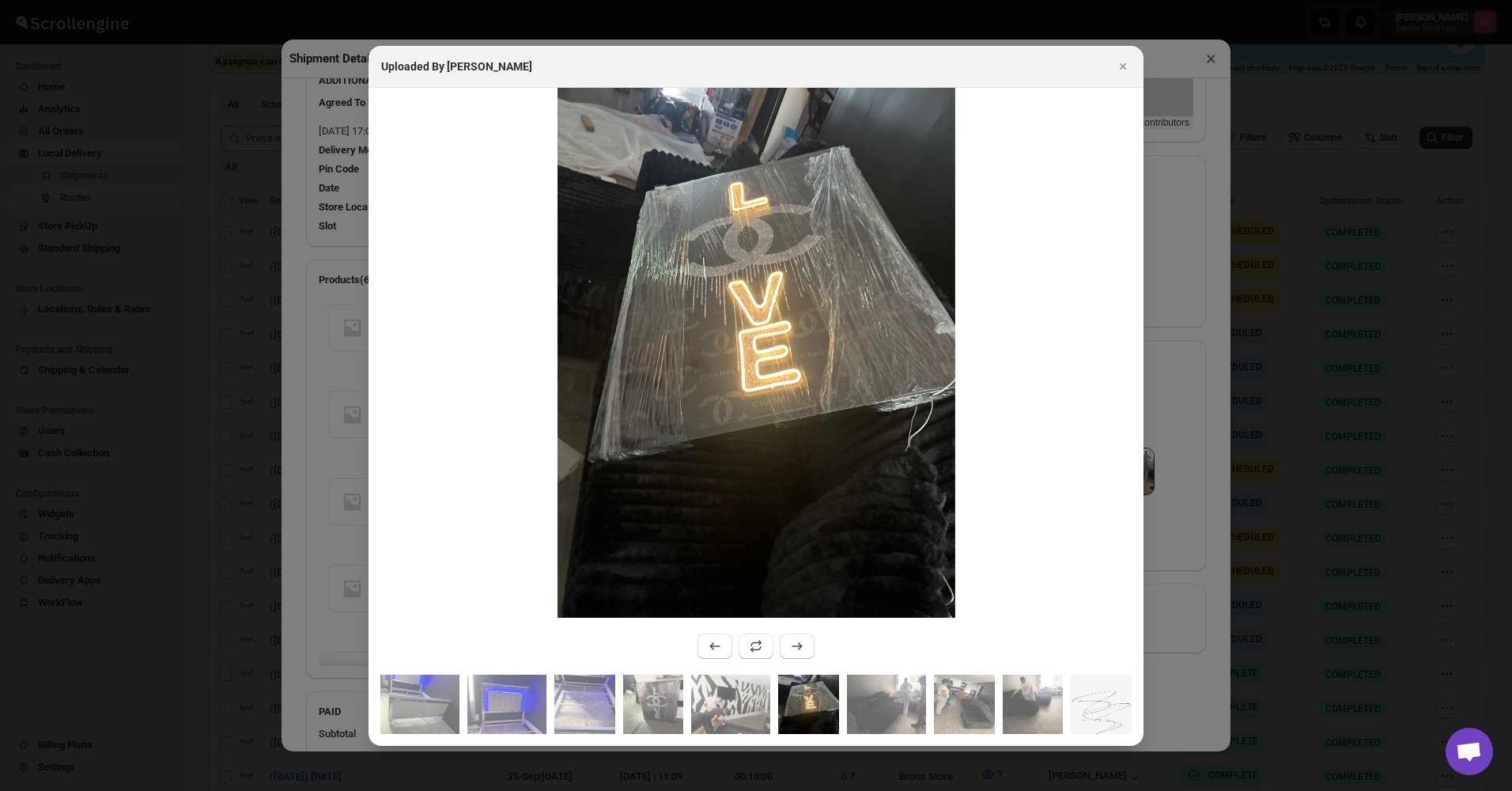
click at [1142, 56] on div "Uploaded By [PERSON_NAME]" at bounding box center [756, 66] width 775 height 42
click at [1111, 70] on div "Uploaded By [PERSON_NAME]" at bounding box center [756, 66] width 750 height 15
click at [1112, 70] on button "Close" at bounding box center [1123, 66] width 22 height 22
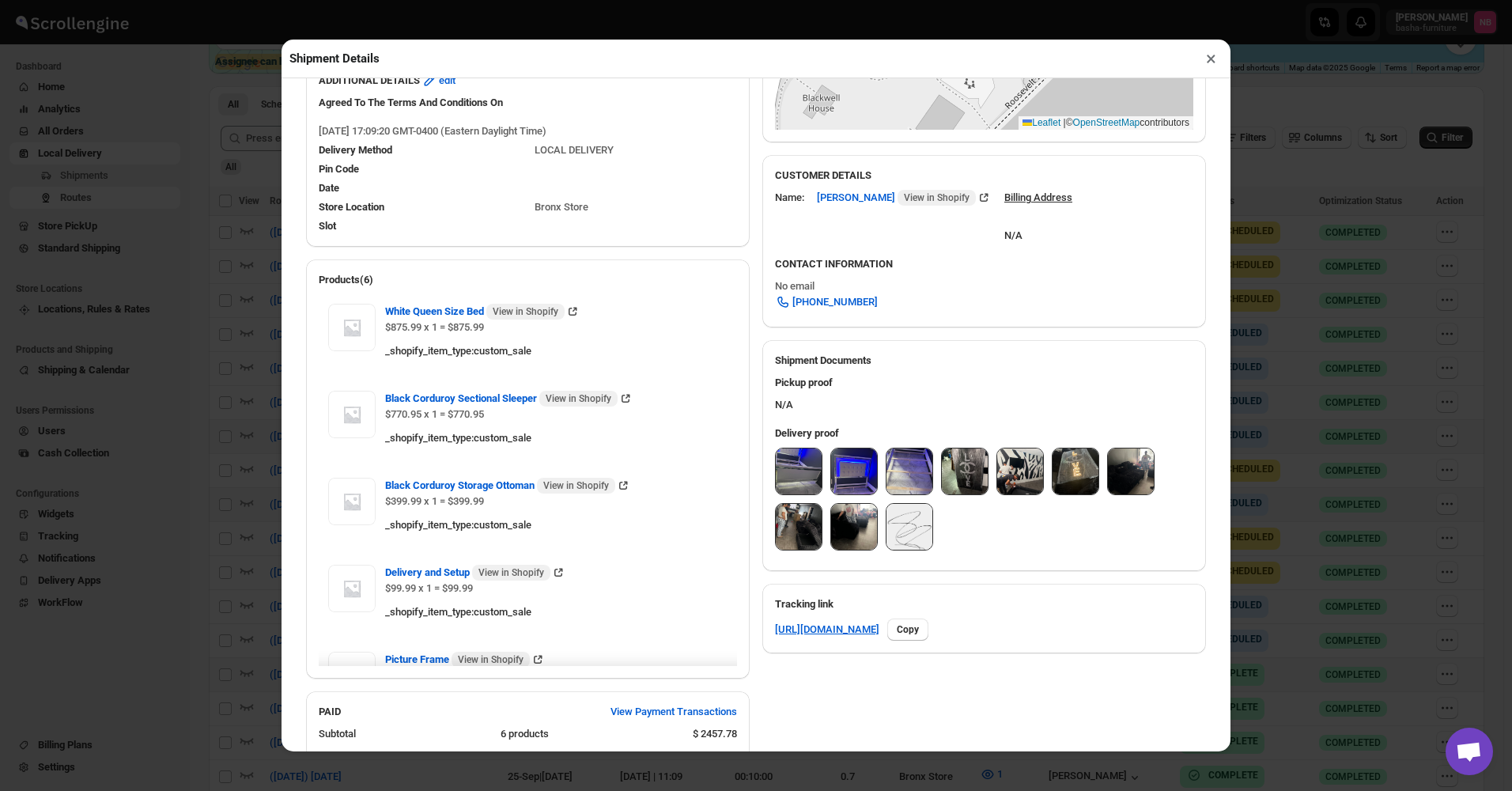
click at [1212, 57] on button "×" at bounding box center [1211, 58] width 23 height 22
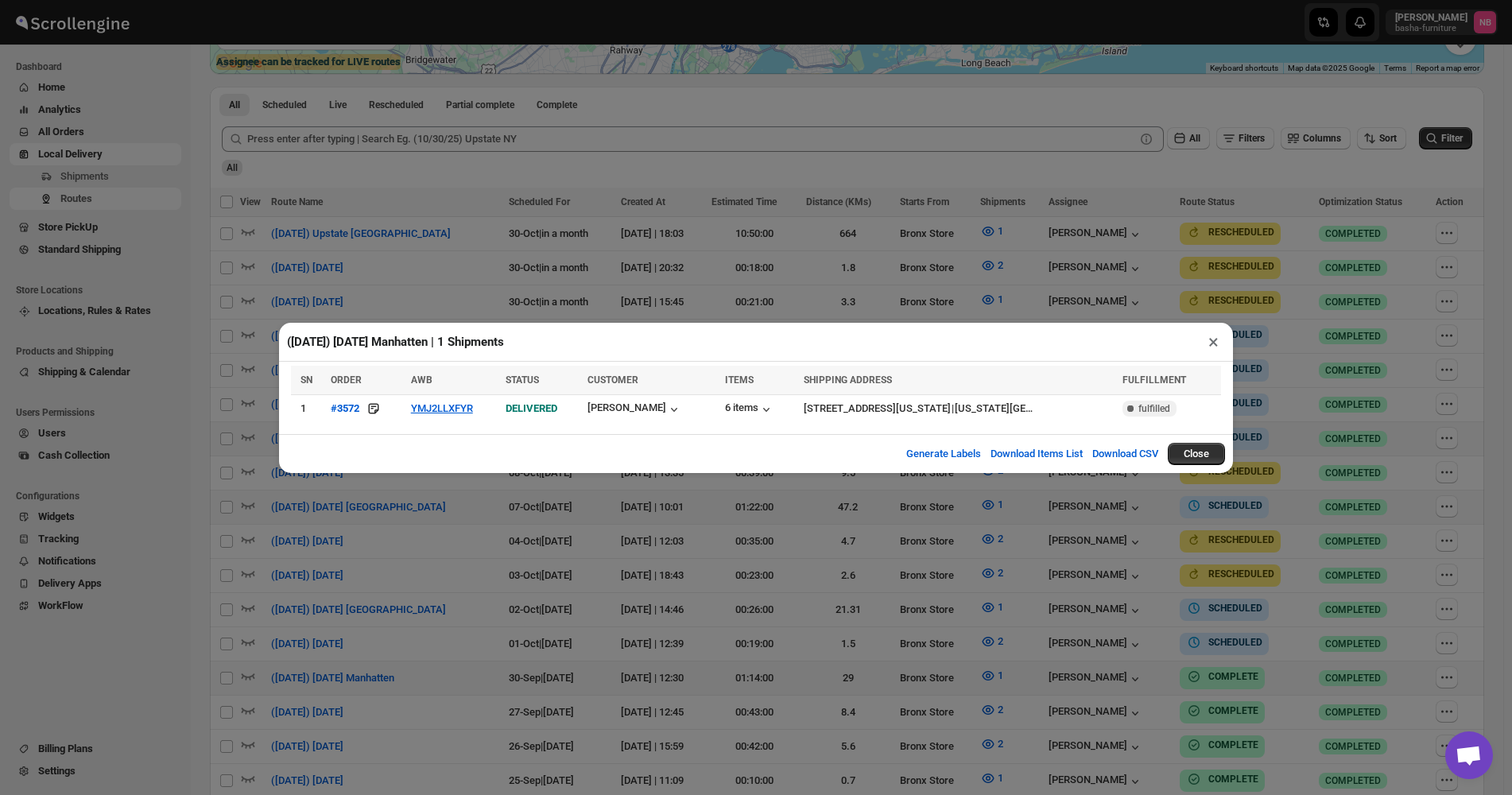
click at [1187, 174] on div "([DATE]) [DATE] Manhatten | 1 Shipments × SN ORDER AWB STATUS CUSTOMER ITEMS SH…" at bounding box center [756, 397] width 1512 height 795
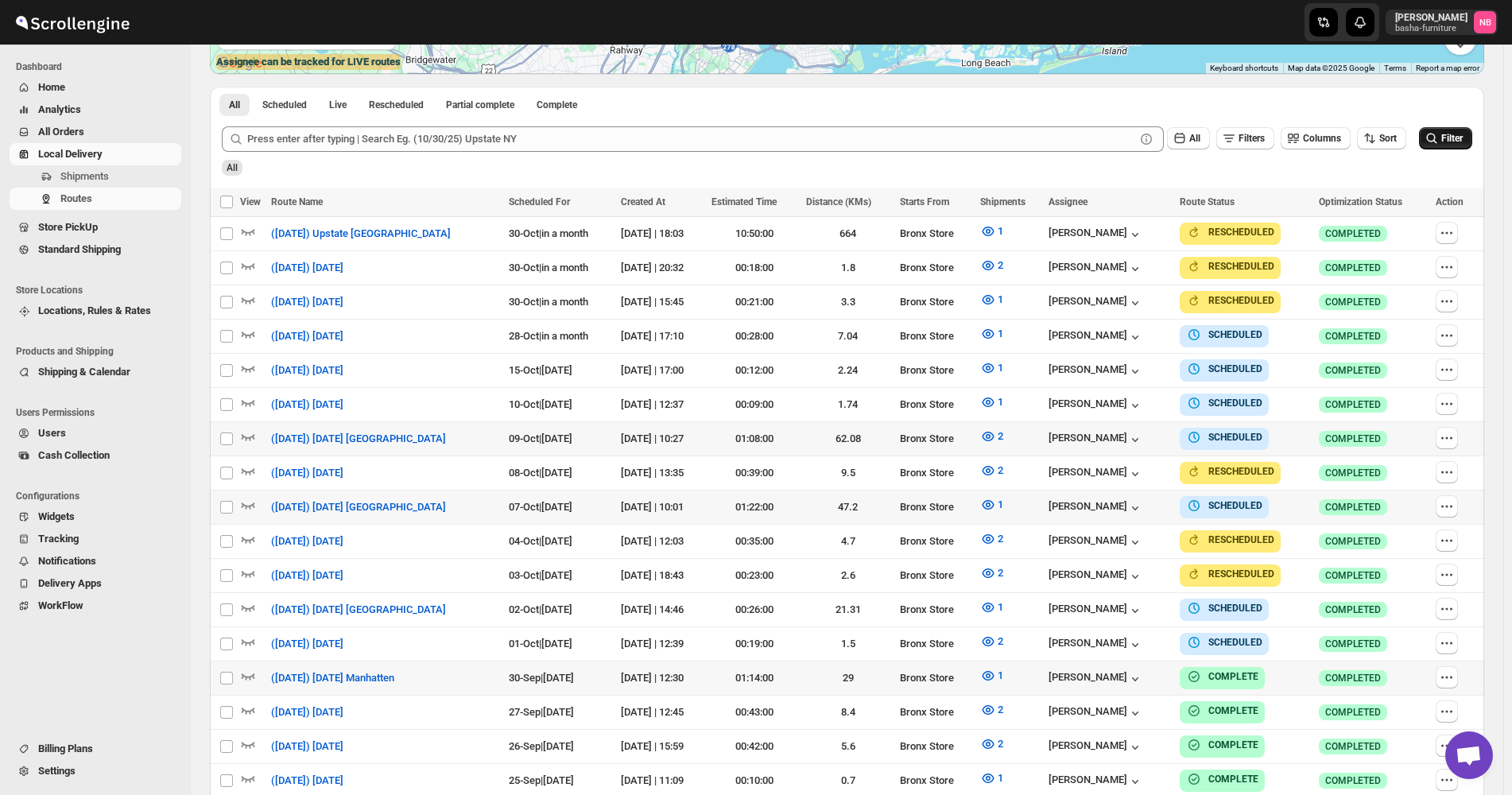
click at [1448, 141] on span "Filter" at bounding box center [1452, 138] width 22 height 11
click at [996, 636] on icon "button" at bounding box center [988, 641] width 16 height 16
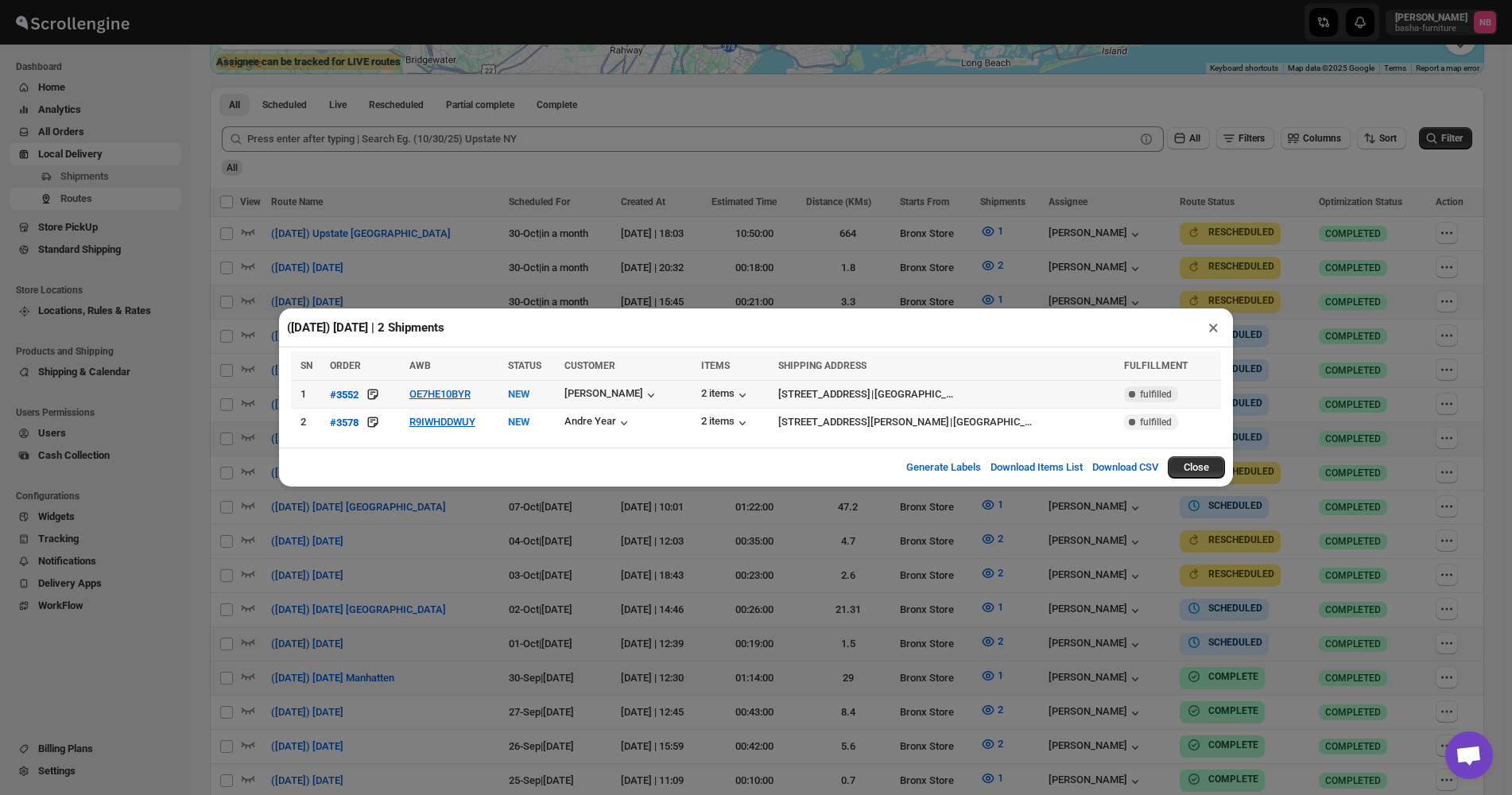
click at [374, 394] on icon at bounding box center [372, 394] width 3 height 1
click at [442, 559] on div "([DATE]) [DATE] | 2 Shipments × SN ORDER AWB STATUS CUSTOMER ITEMS SHIPPING ADD…" at bounding box center [756, 397] width 1512 height 795
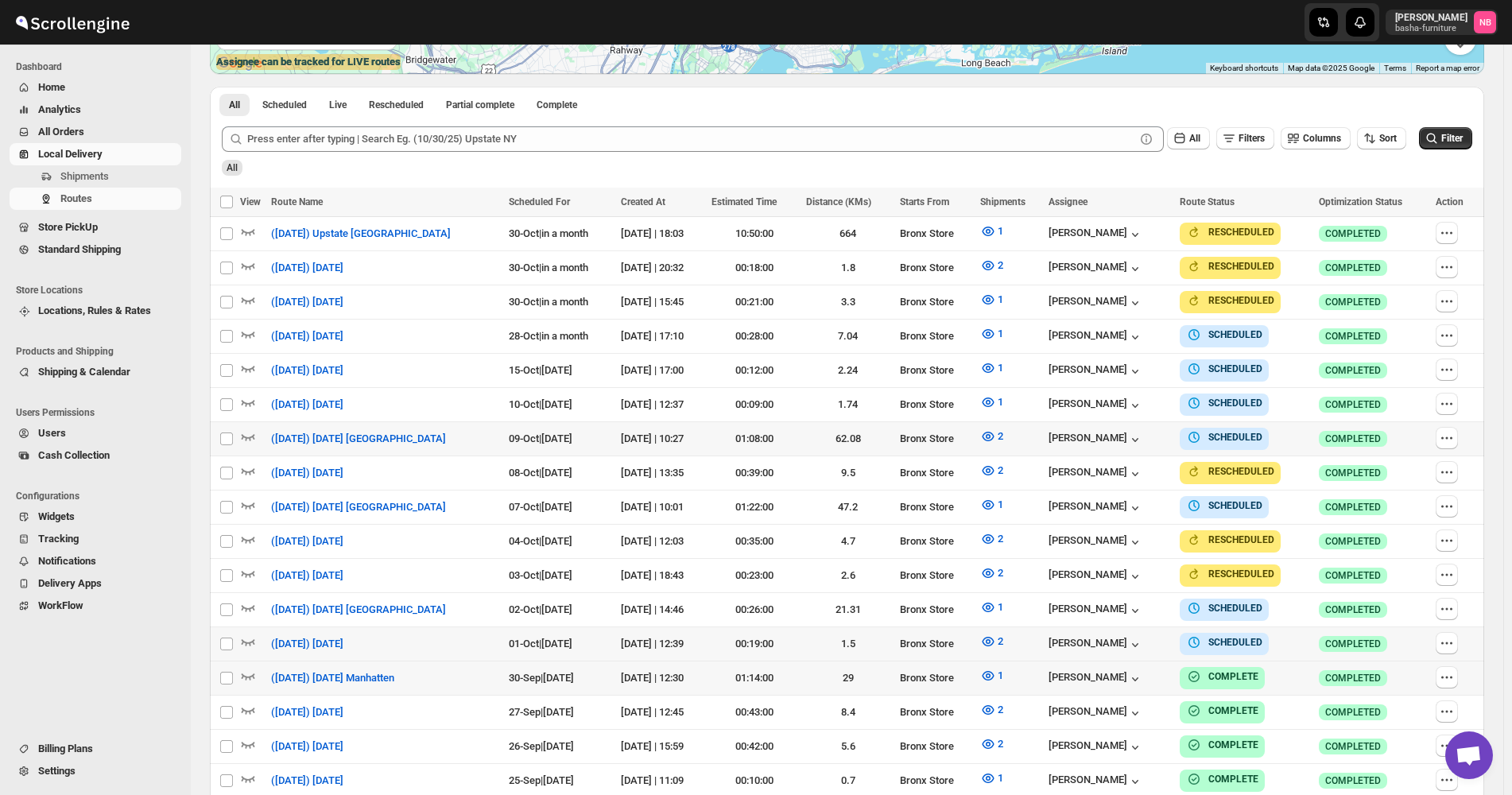
click at [1493, 85] on div "Routes. This page is ready Routes Allows you to create, view and edit routes. H…" at bounding box center [847, 293] width 1313 height 1294
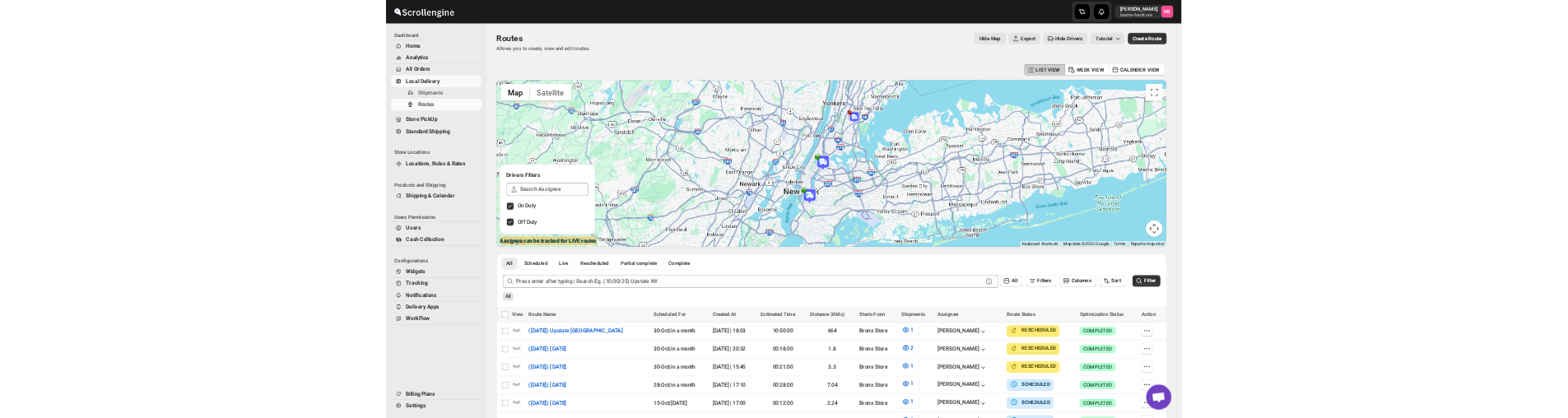
scroll to position [0, 0]
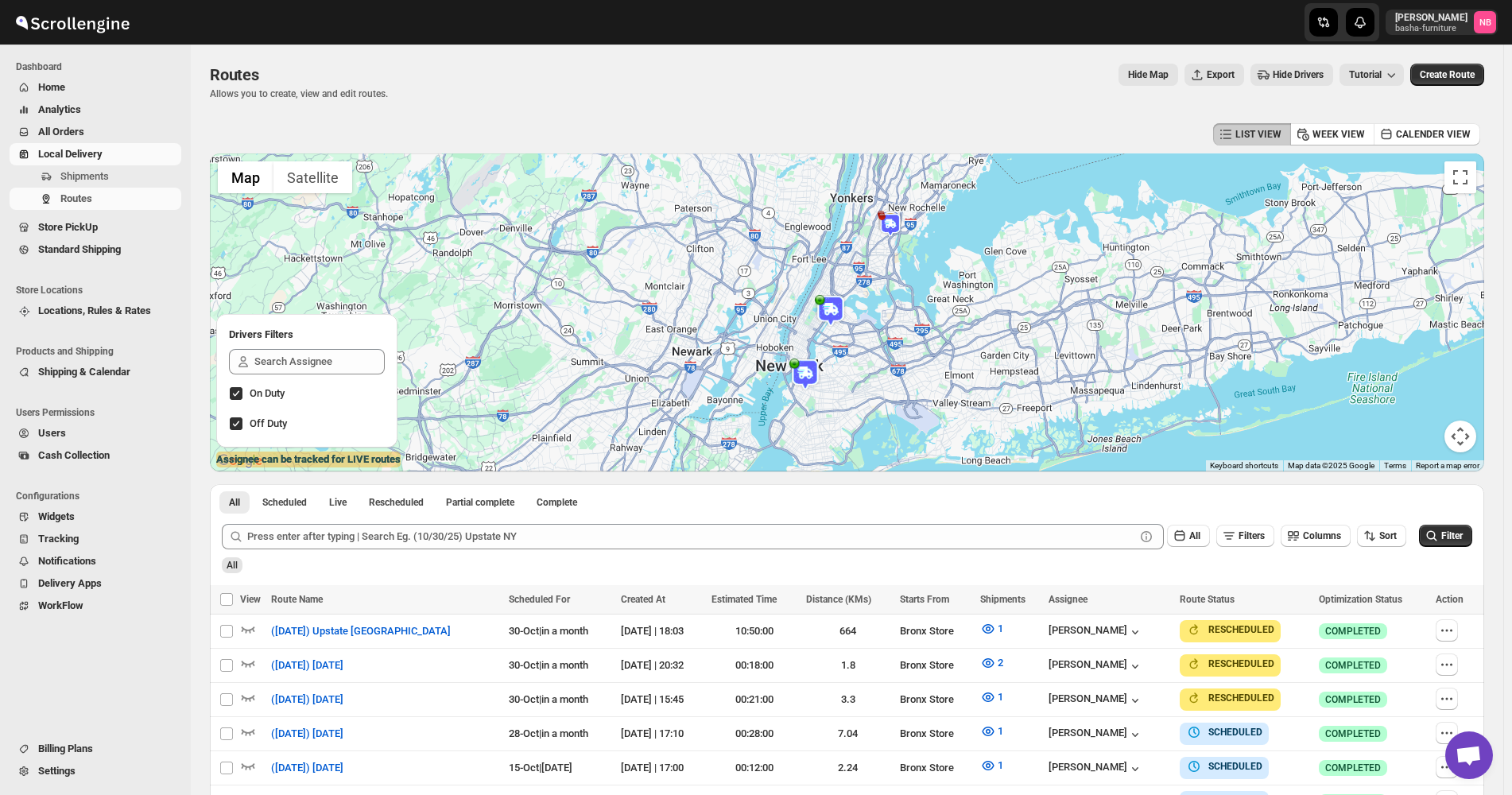
click at [1496, 130] on div "Routes. This page is ready Routes Allows you to create, view and edit routes. H…" at bounding box center [847, 691] width 1313 height 1294
